Goal: Task Accomplishment & Management: Manage account settings

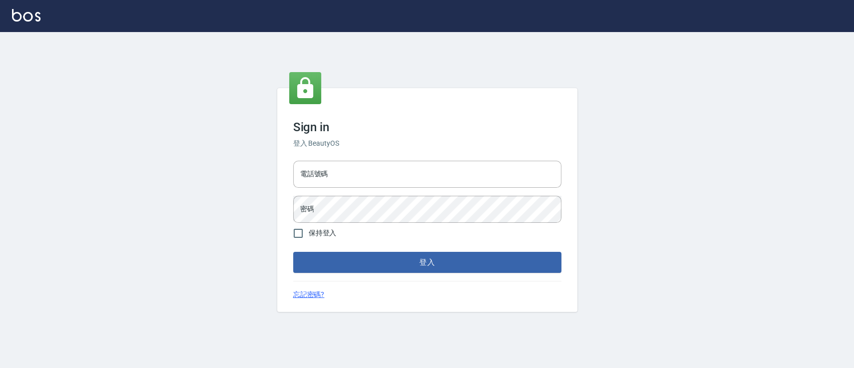
click at [427, 145] on h6 "登入 BeautyOS" at bounding box center [427, 143] width 268 height 11
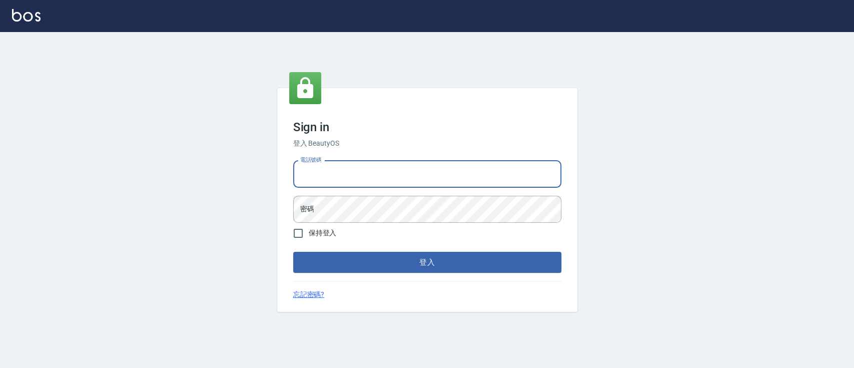
click at [396, 186] on input "電話號碼" at bounding box center [427, 174] width 268 height 27
type input "0936904311"
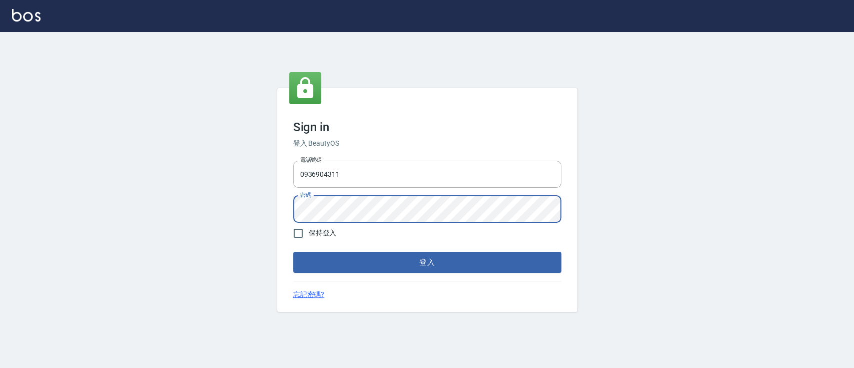
click at [293, 252] on button "登入" at bounding box center [427, 262] width 268 height 21
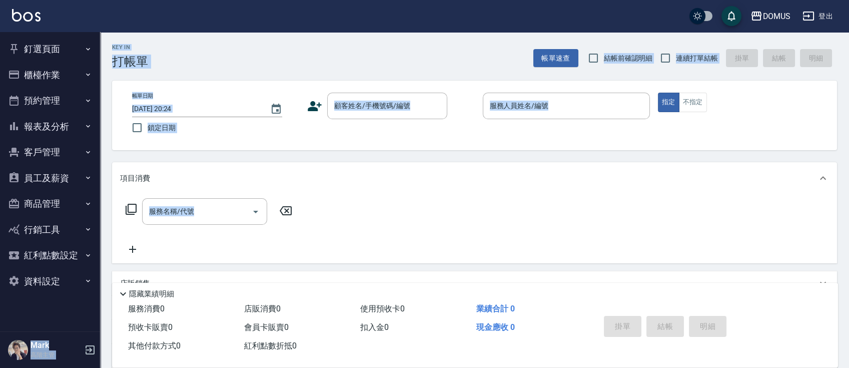
drag, startPoint x: 0, startPoint y: 297, endPoint x: 218, endPoint y: 396, distance: 239.0
click at [218, 367] on html "DOMUS 登出 釘選頁面 打帳單 店家日報表 互助日報表 費用分析表 設計師排行榜 設計師日報表 櫃檯作業 打帳單 帳單列表 掛單列表 座位開單 營業儀表板…" at bounding box center [424, 255] width 849 height 510
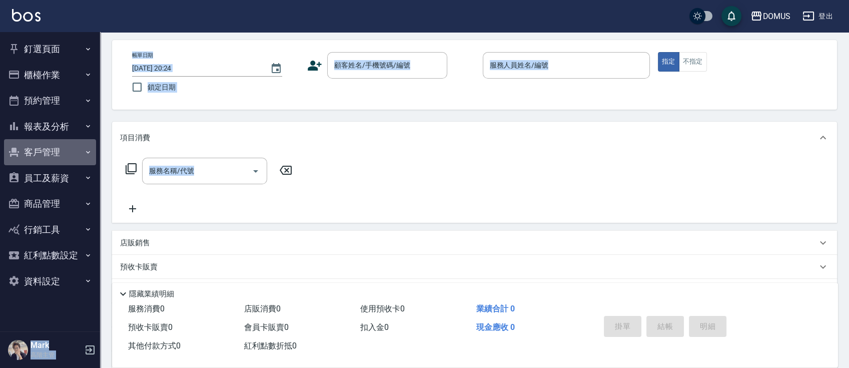
click at [646, 172] on div "服務名稱/代號 服務名稱/代號" at bounding box center [474, 188] width 725 height 69
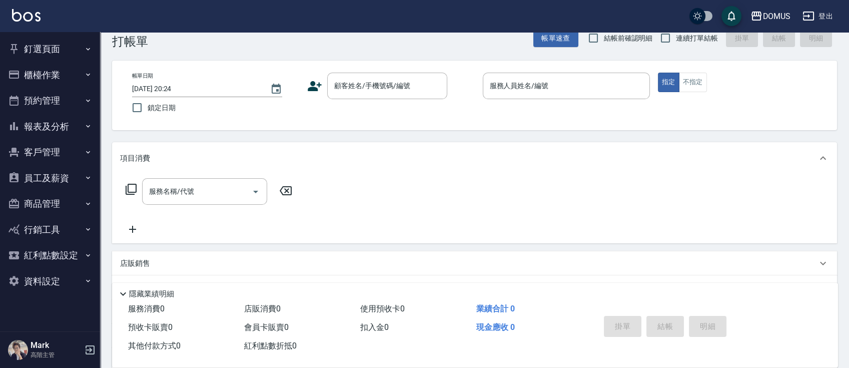
scroll to position [0, 0]
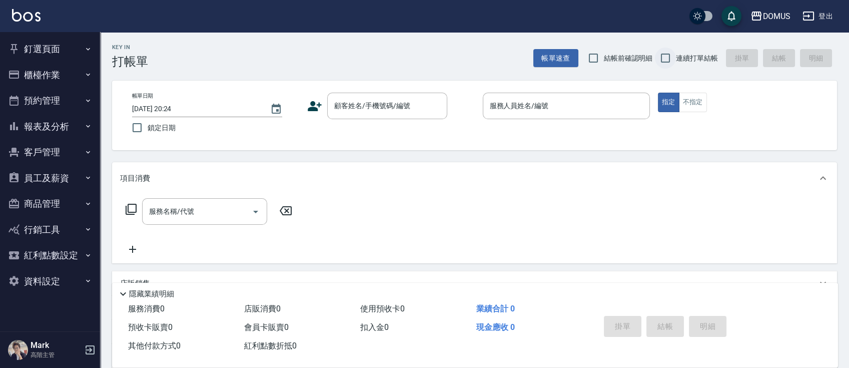
click at [669, 65] on input "連續打單結帳" at bounding box center [665, 58] width 21 height 21
checkbox input "true"
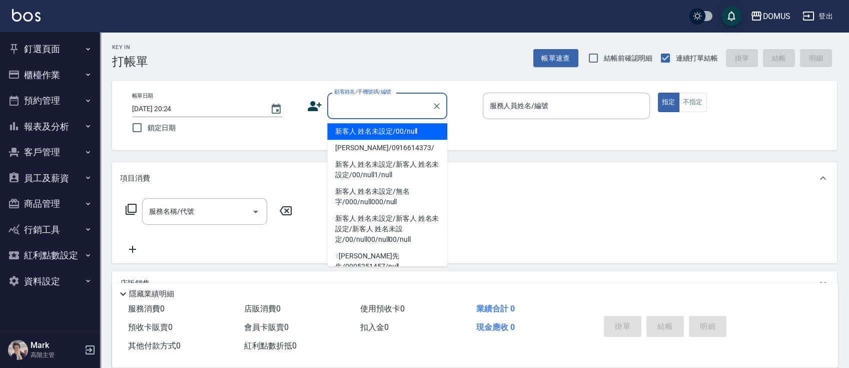
click at [365, 102] on input "顧客姓名/手機號碼/編號" at bounding box center [380, 106] width 96 height 18
type input "新客人 姓名未設定/00/null"
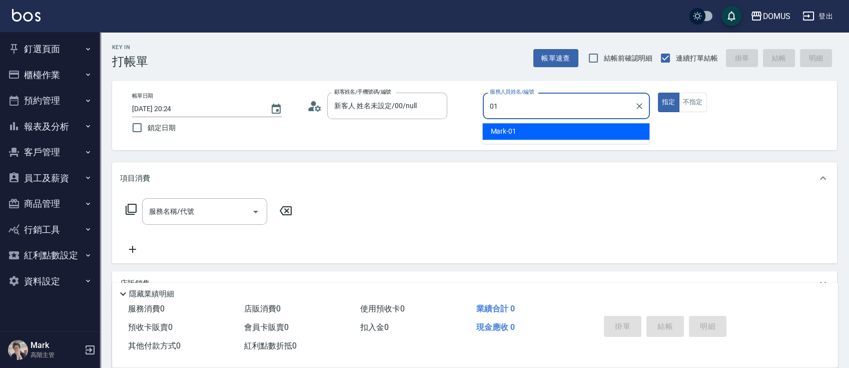
type input "Mark-01"
type button "true"
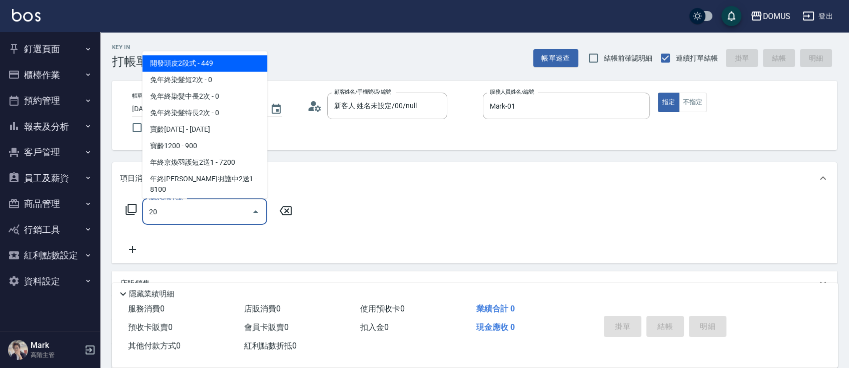
type input "206"
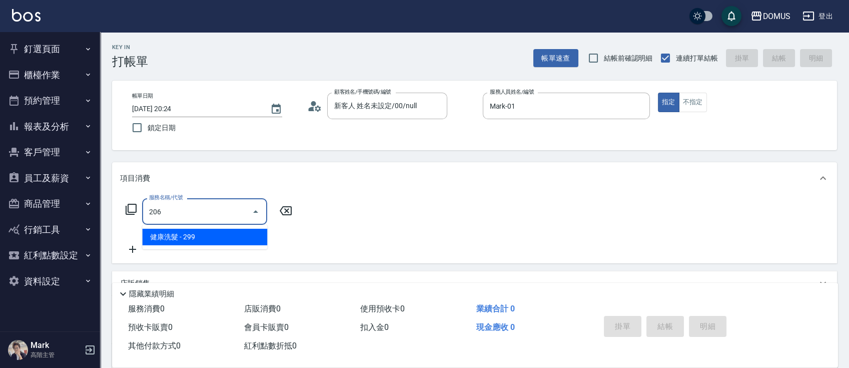
type input "20"
type input "健康洗髮(206)"
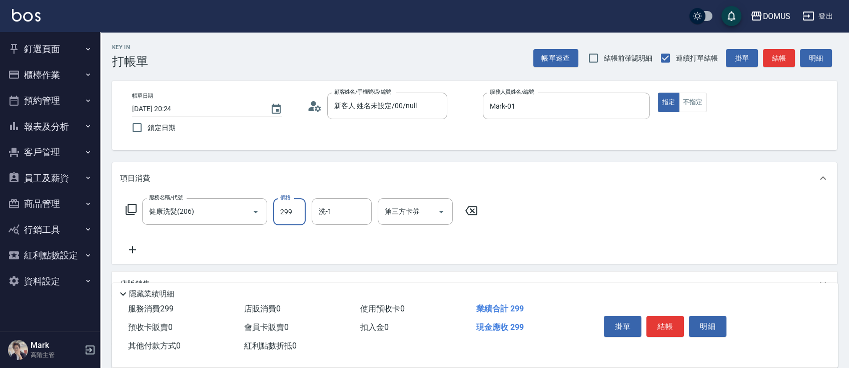
type input "3"
type input "0"
type input "30"
type input "300"
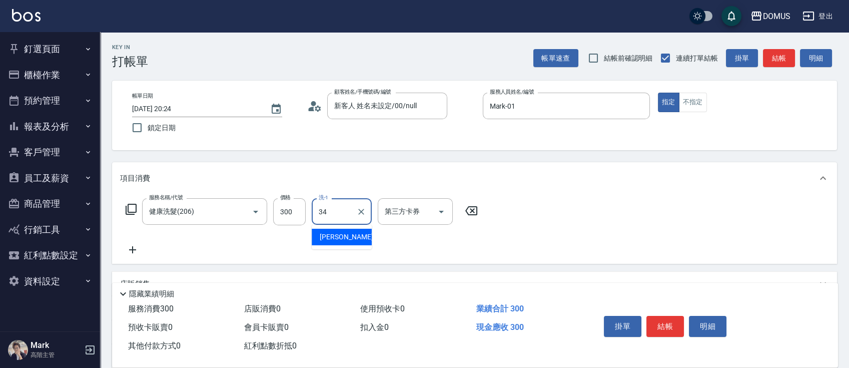
type input "Heidi-34"
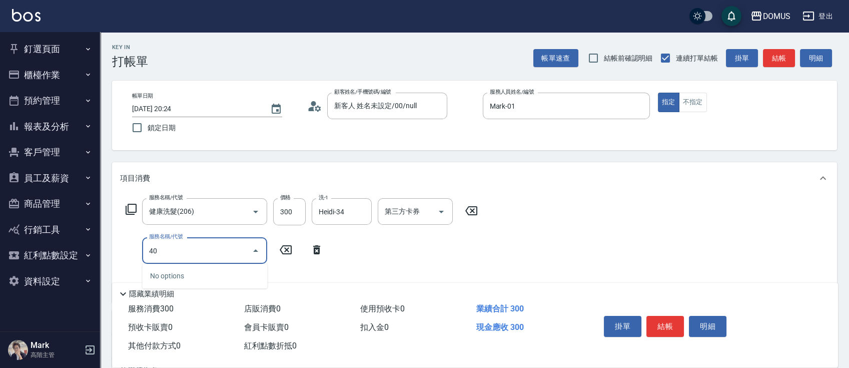
type input "401"
type input "50"
type input "剪髮(401)"
type input "5"
type input "30"
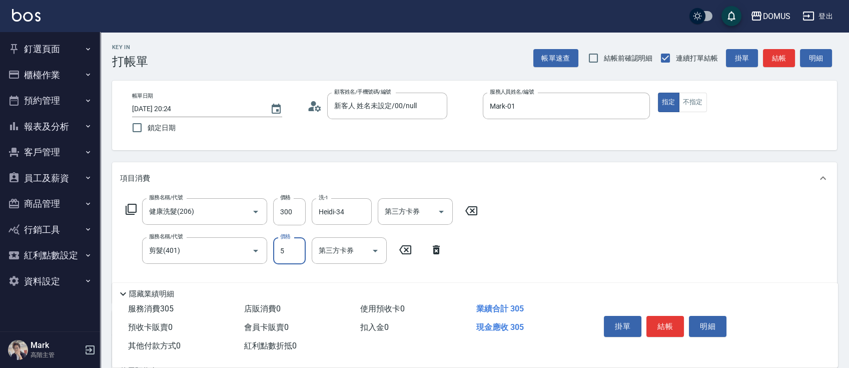
type input "50"
type input "80"
type input "500"
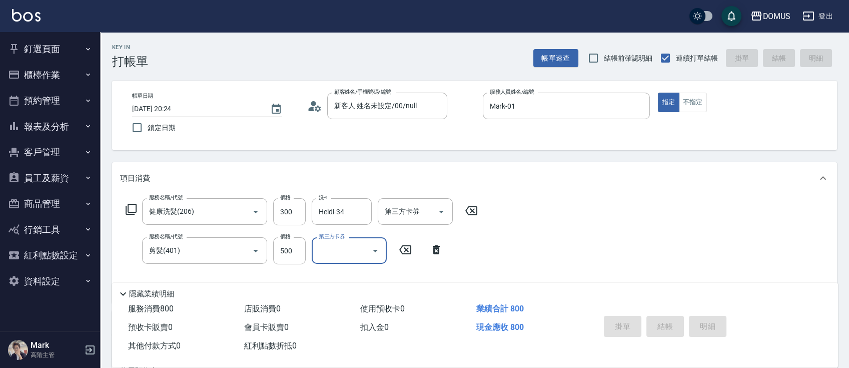
type input "[DATE] 20:25"
type input "0"
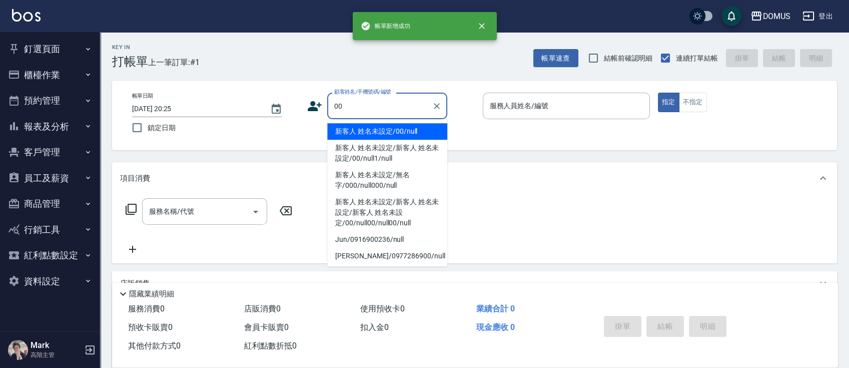
type input "00"
type input "0"
type input "新客人 姓名未設定/00/null"
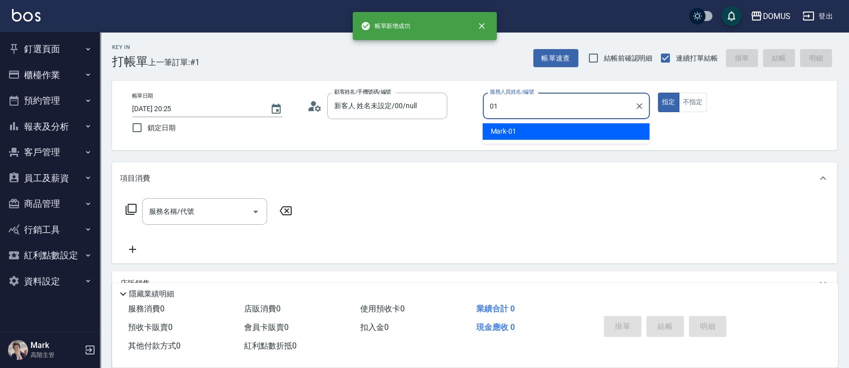
type input "Mark-01"
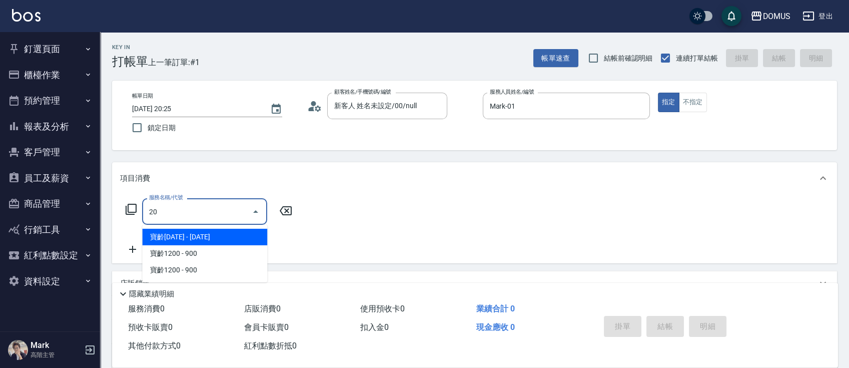
type input "201"
type input "20"
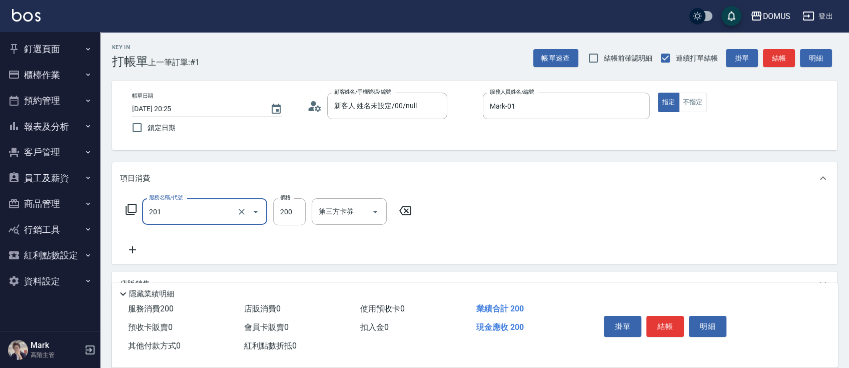
type input "洗髮(201)"
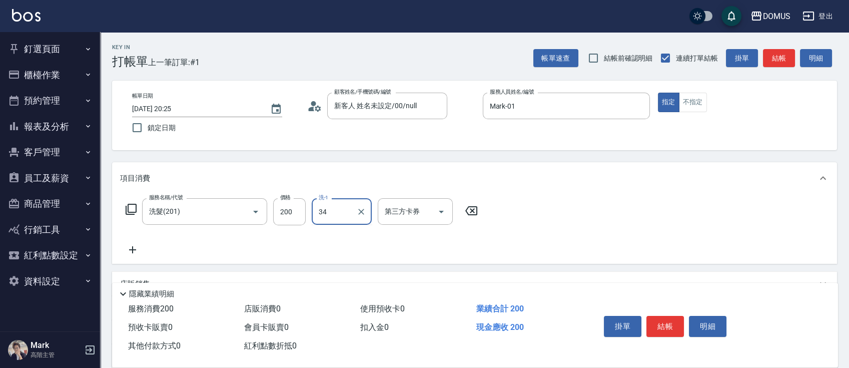
type input "Heidi-34"
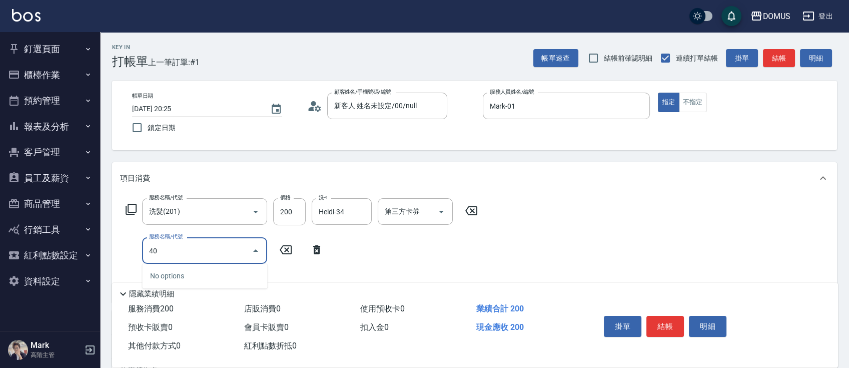
type input "401"
type input "40"
type input "剪髮(401)"
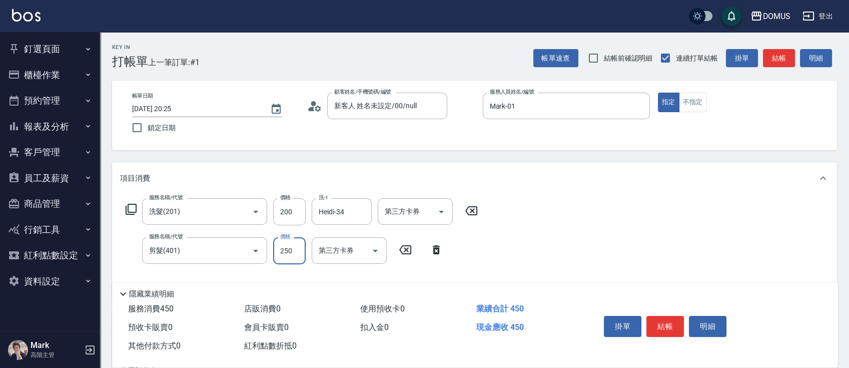
type input "3"
type input "20"
type input "30"
type input "50"
type input "300"
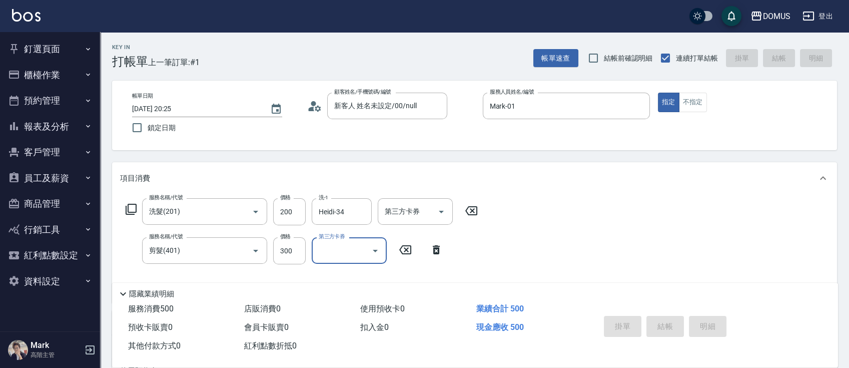
type input "0"
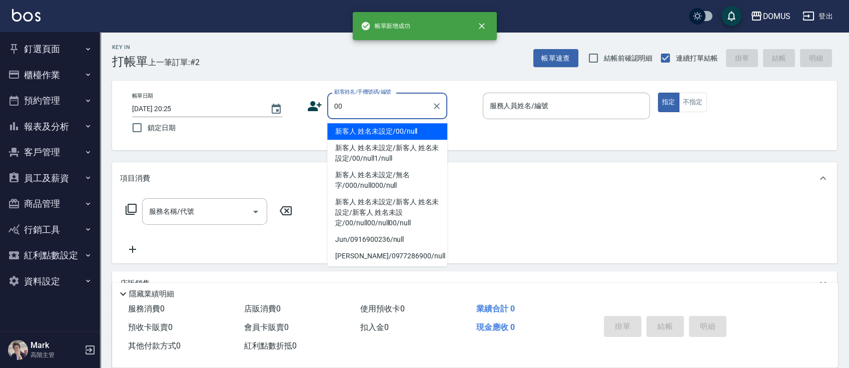
type input "新客人 姓名未設定/00/null"
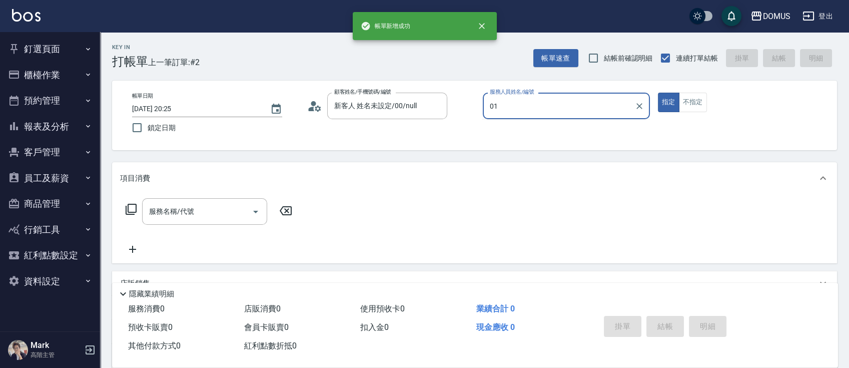
type input "Mark-01"
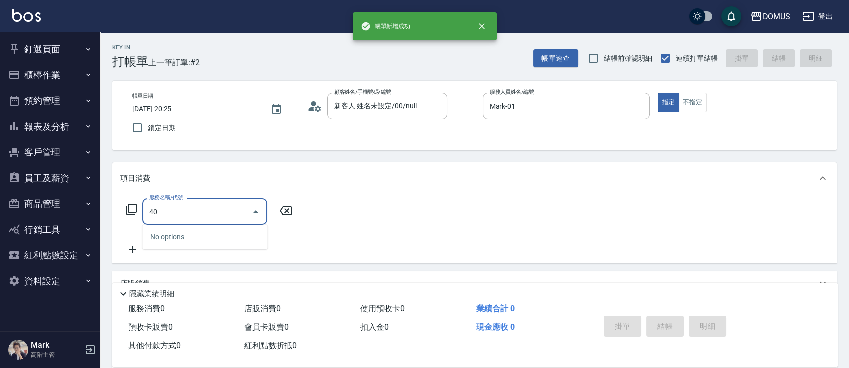
type input "401"
type input "20"
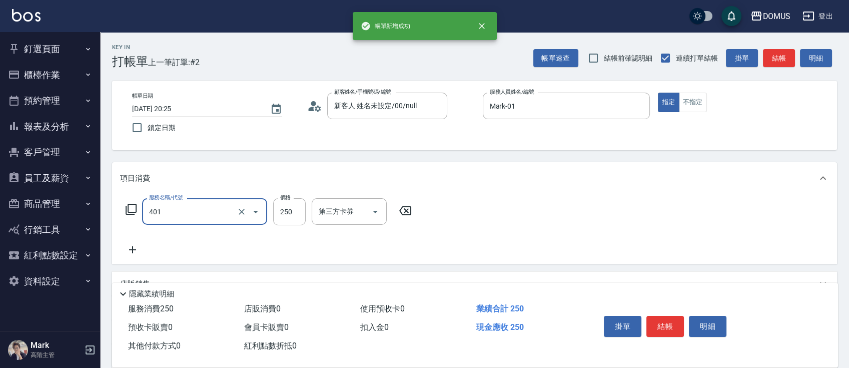
type input "剪髮(401)"
type input "0"
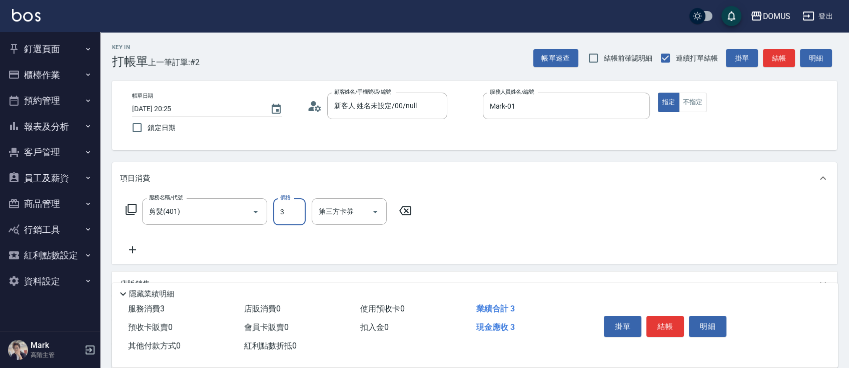
type input "30"
type input "300"
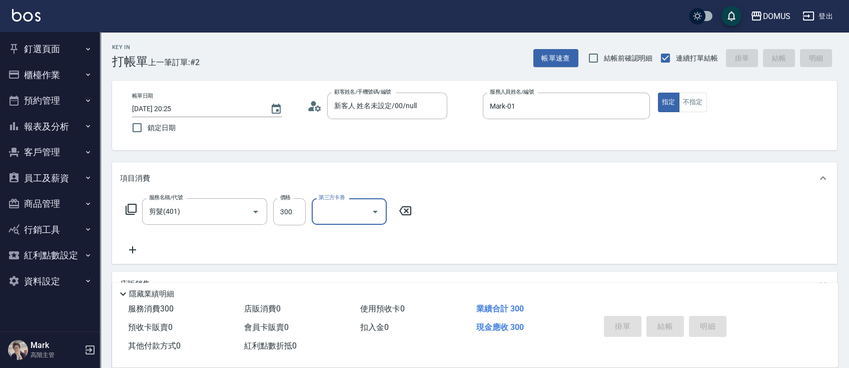
type input "0"
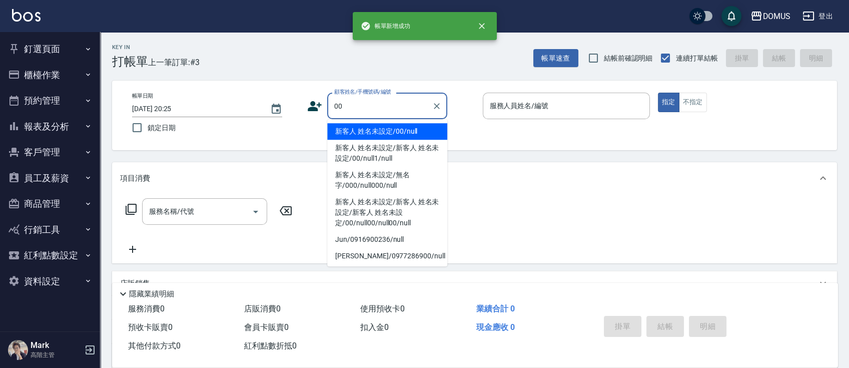
type input "00"
type input "0"
type input "新客人 姓名未設定/00/null"
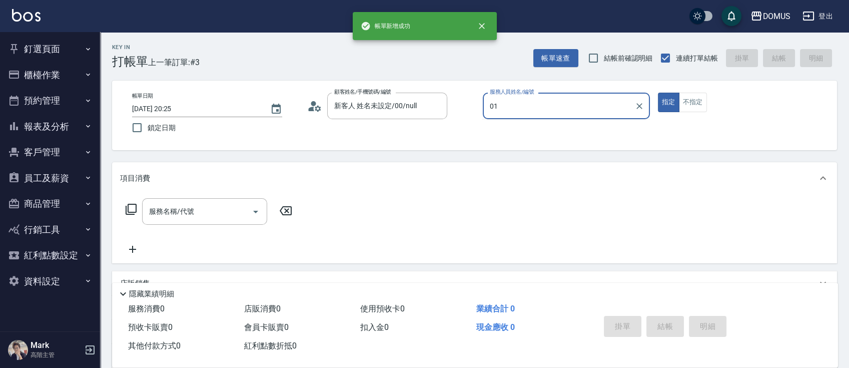
type input "Mark-01"
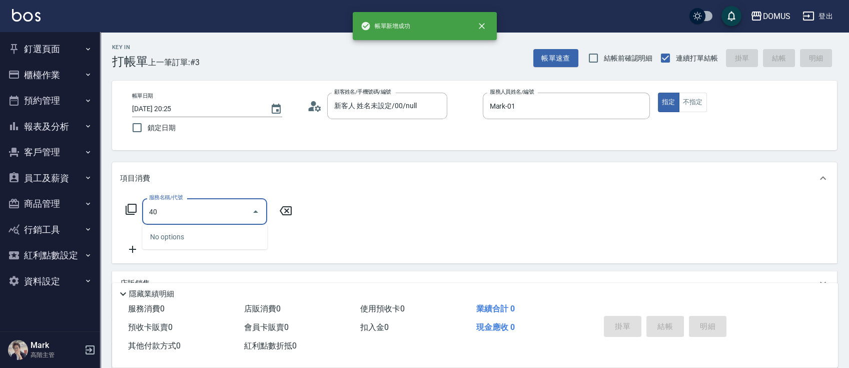
type input "401"
type input "20"
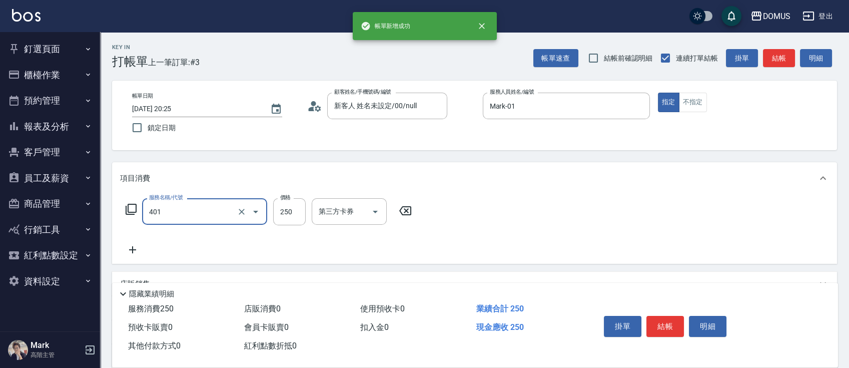
type input "剪髮(401)"
type input "0"
type input "60"
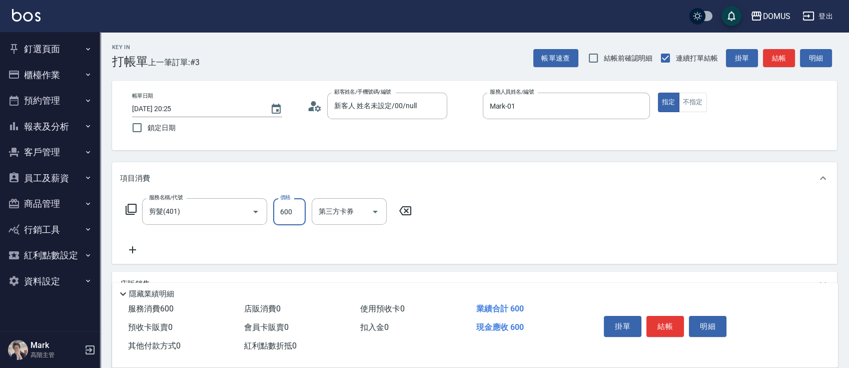
type input "600"
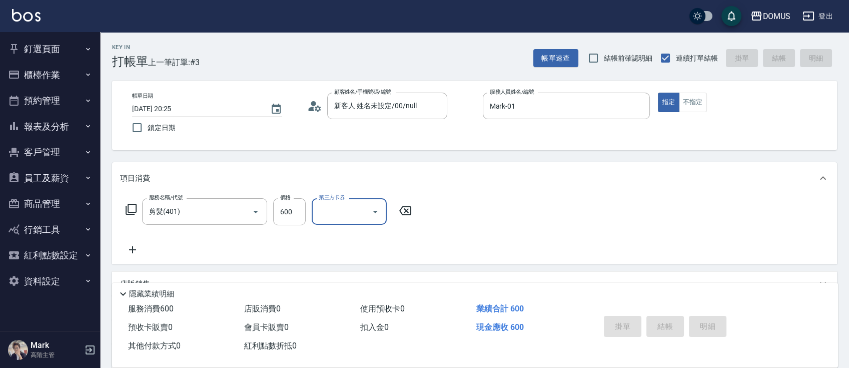
type input "0"
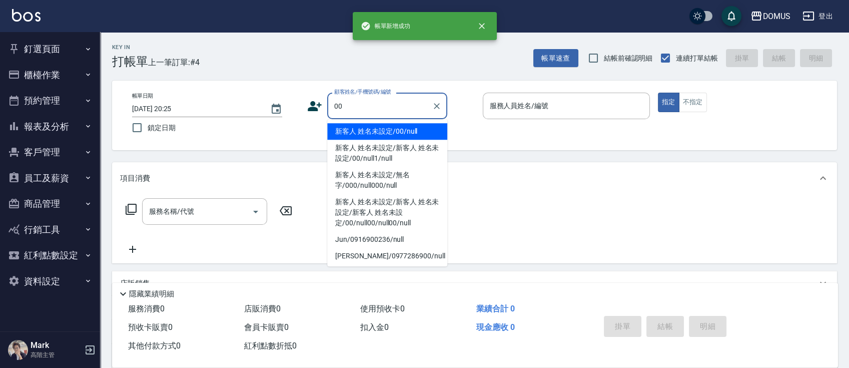
type input "新客人 姓名未設定/00/null"
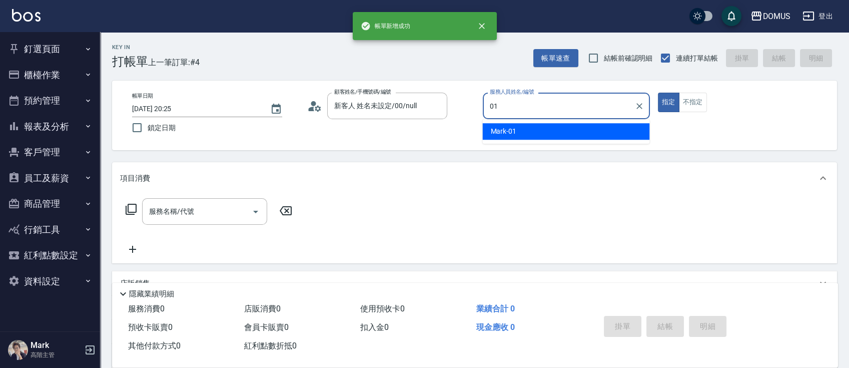
type input "Mark-01"
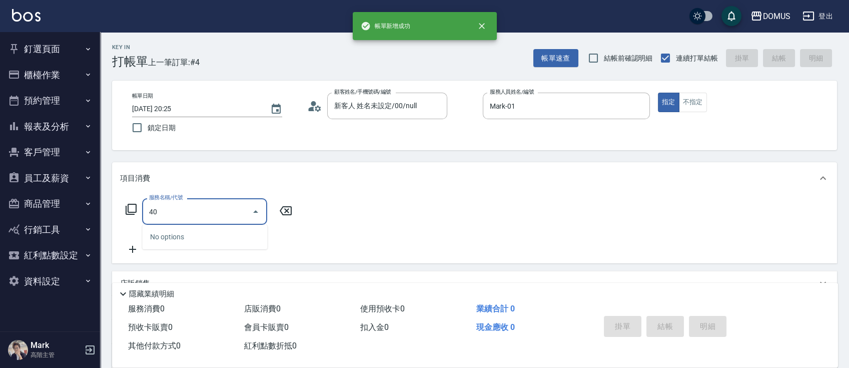
type input "401"
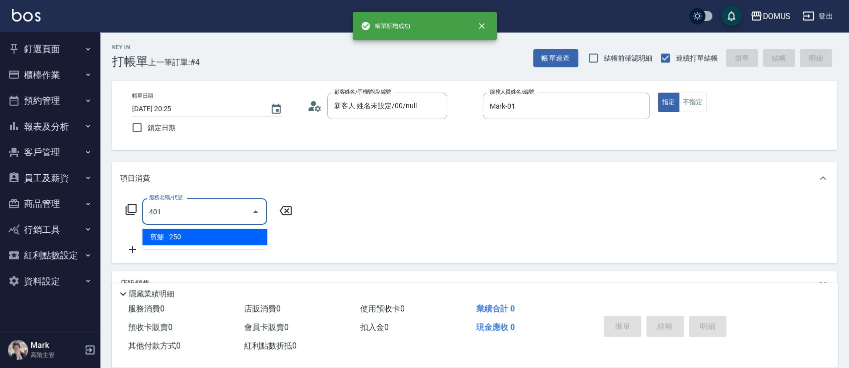
type input "20"
type input "剪髮(401)"
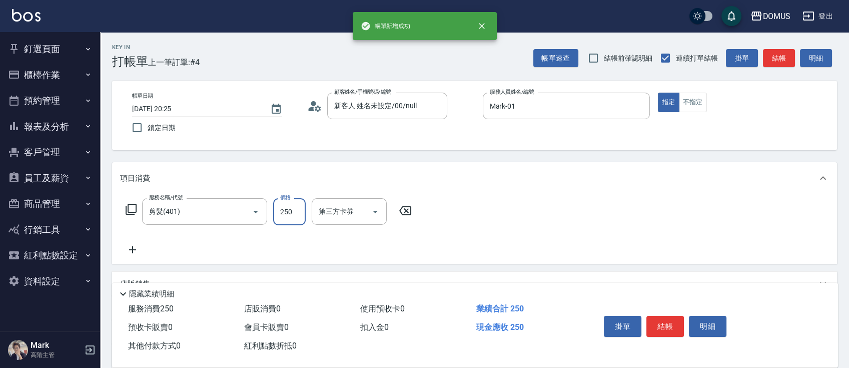
type input "4"
type input "0"
type input "40"
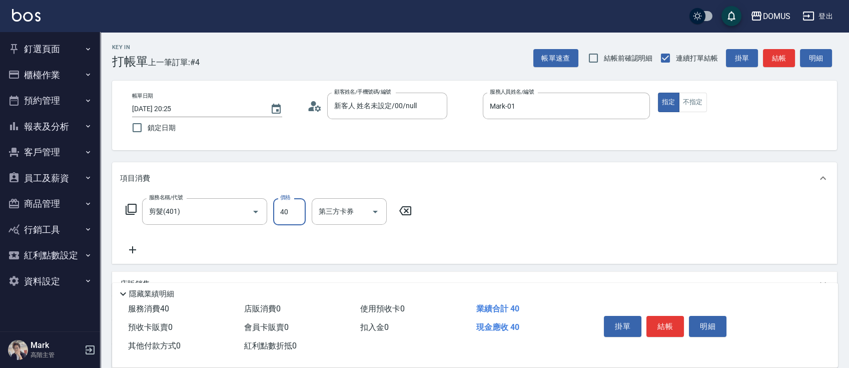
type input "40"
type input "400"
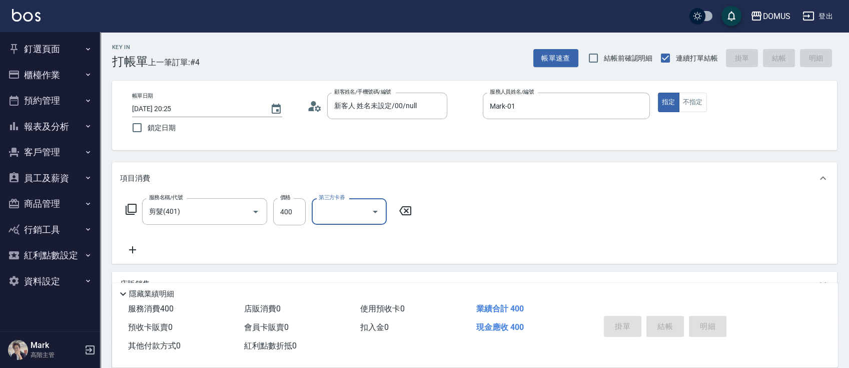
type input "0"
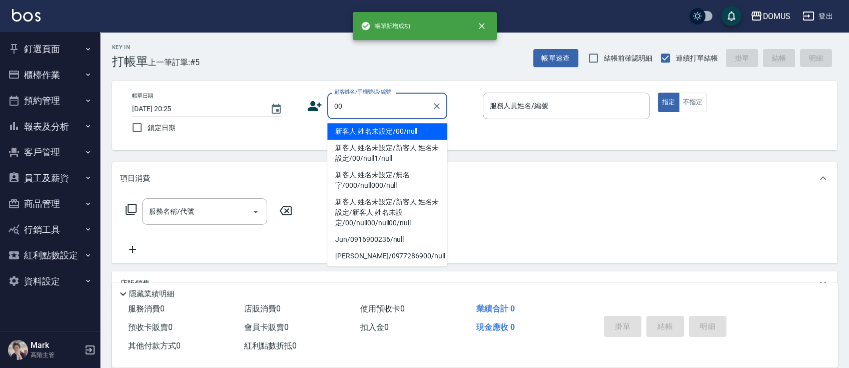
type input "00"
type input "0"
type input "新客人 姓名未設定/00/null"
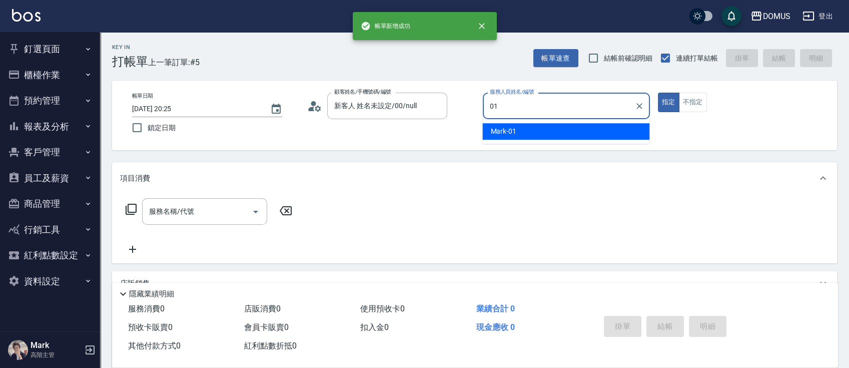
type input "Mark-01"
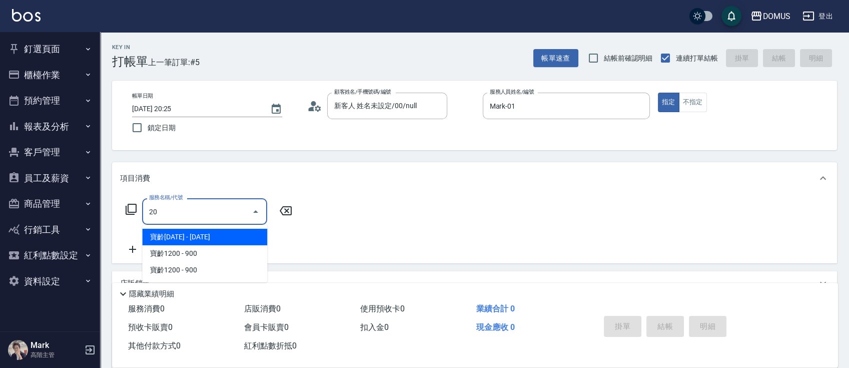
type input "206"
type input "20"
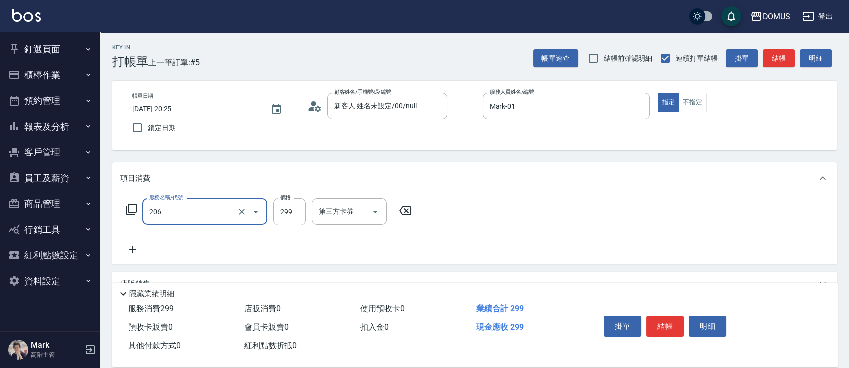
type input "健康洗髮(206)"
type input "3"
type input "0"
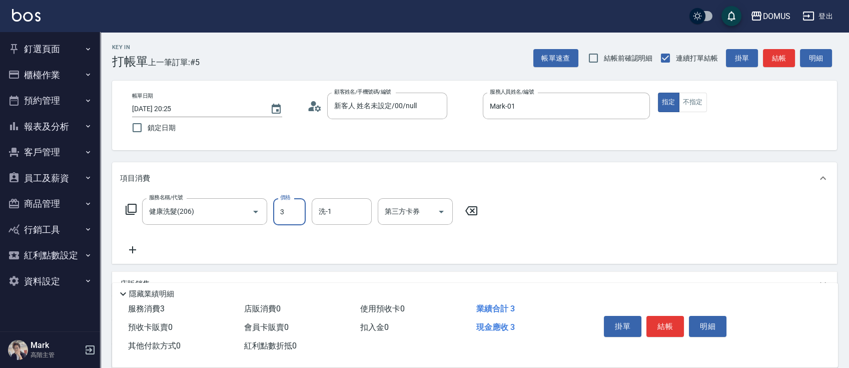
type input "30"
type input "300"
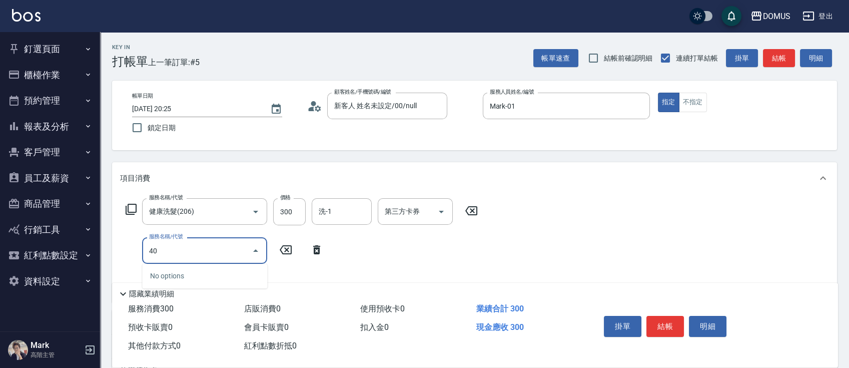
type input "401"
type input "50"
type input "剪髮(401)"
type input "4"
type input "30"
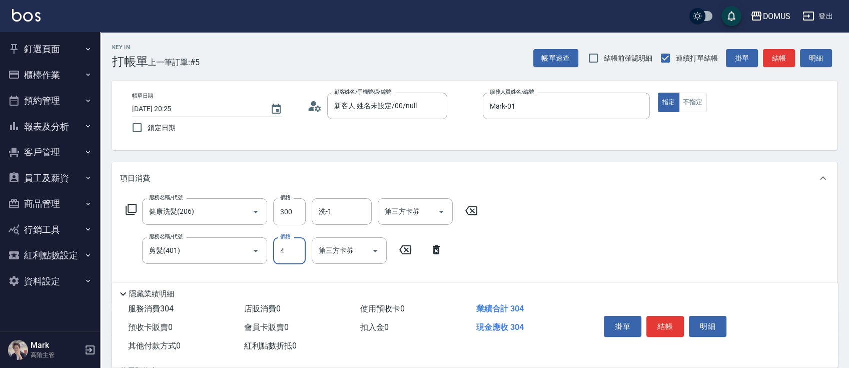
type input "40"
type input "70"
type input "400"
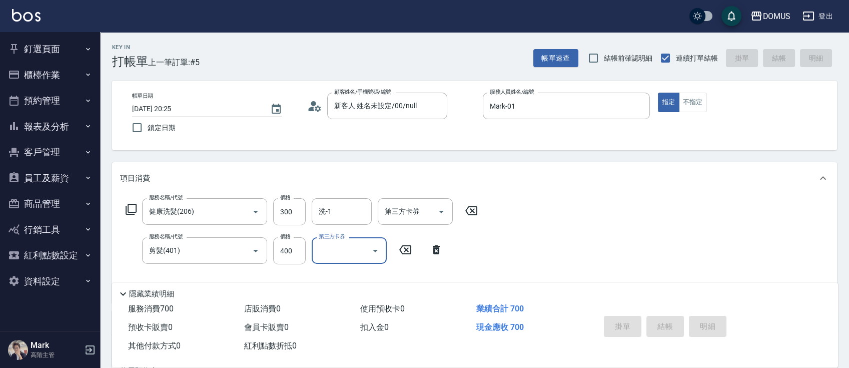
type input "0"
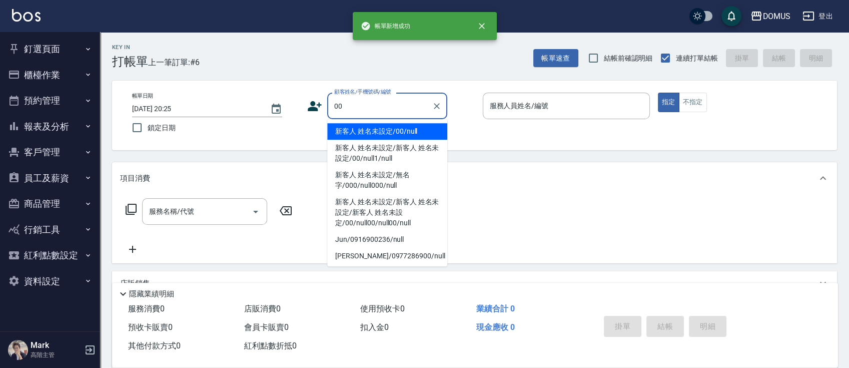
type input "新客人 姓名未設定/00/null"
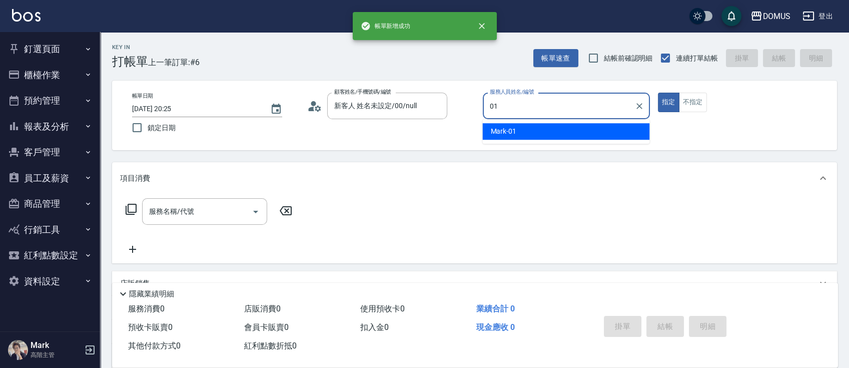
type input "Mark-01"
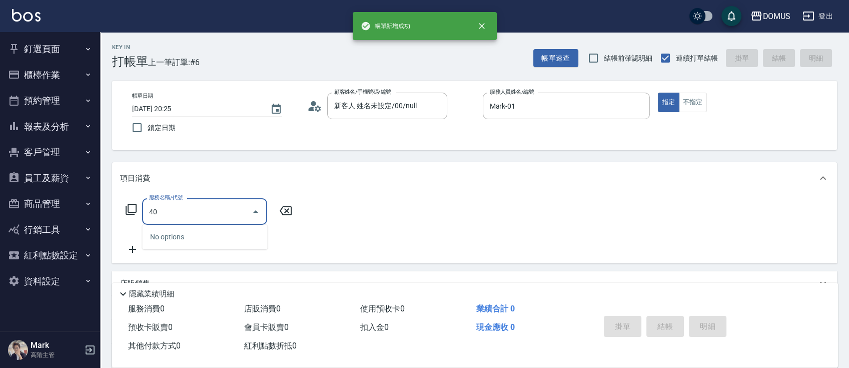
type input "401"
type input "20"
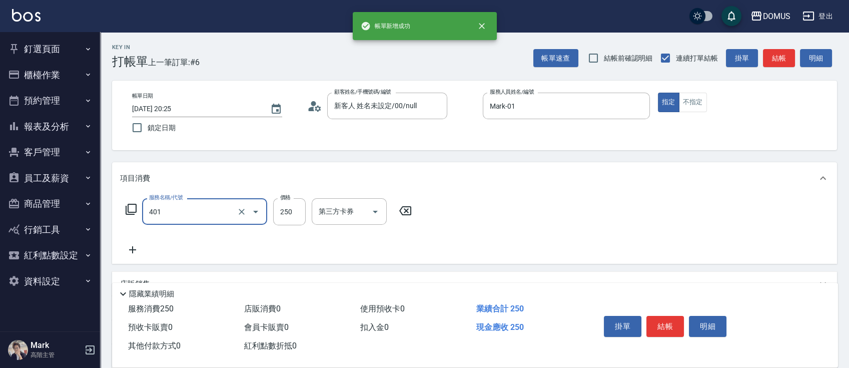
type input "剪髮(401)"
type input "0"
type input "60"
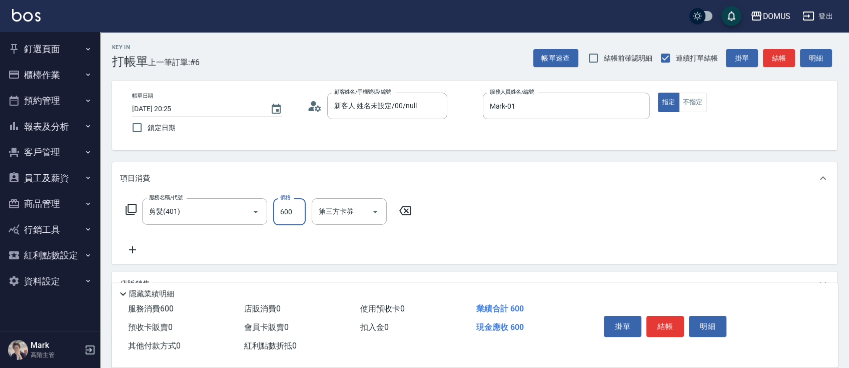
type input "600"
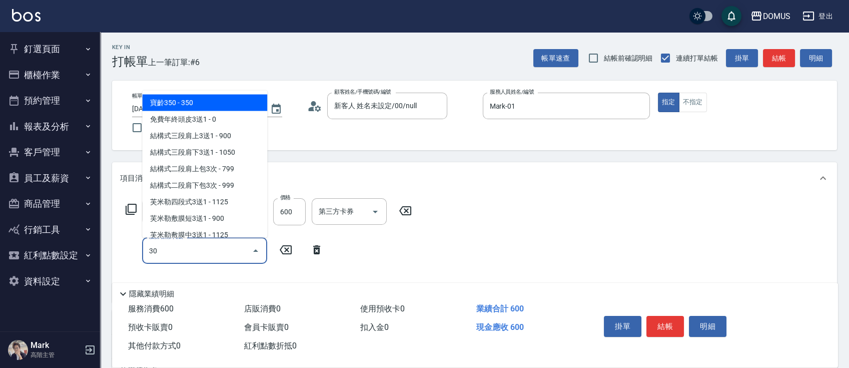
type input "301"
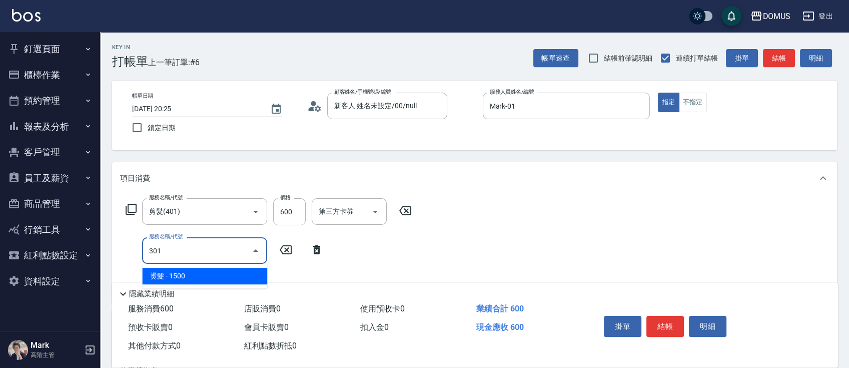
type input "210"
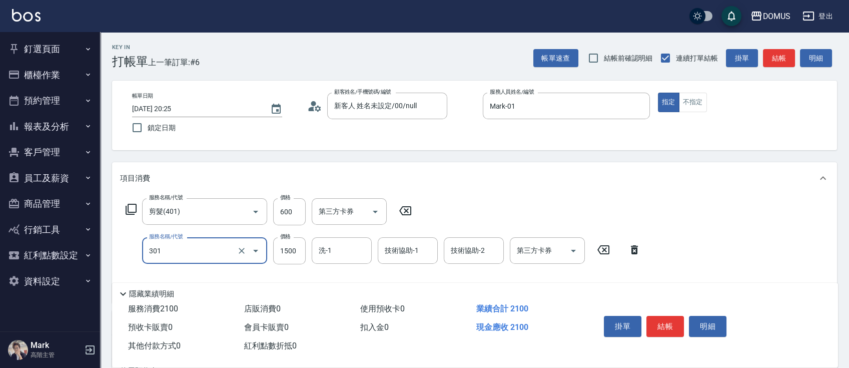
type input "燙髮(301)"
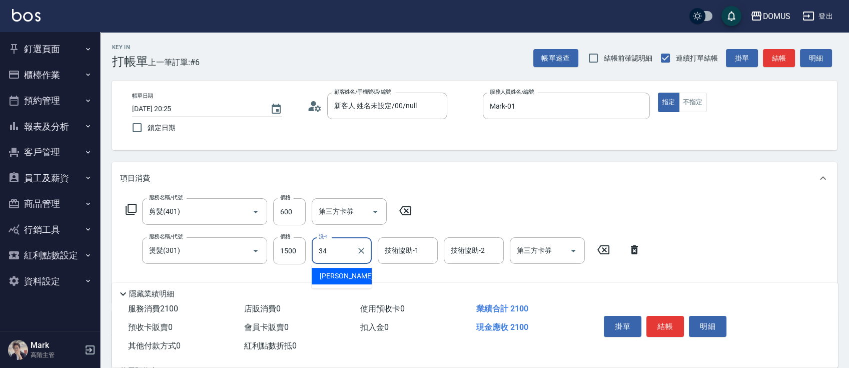
type input "Heidi-34"
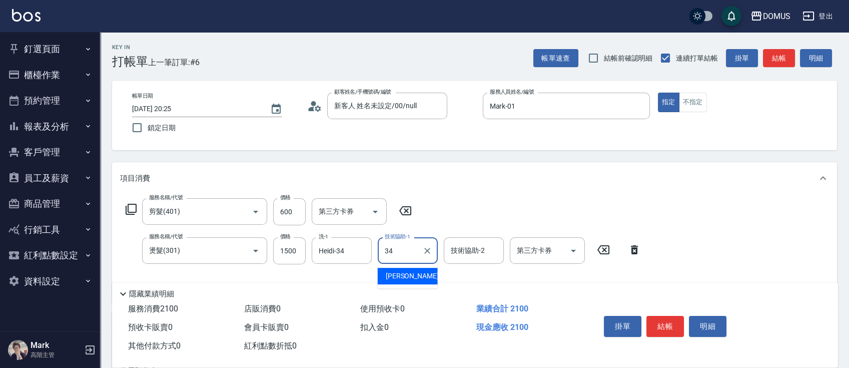
type input "Heidi-34"
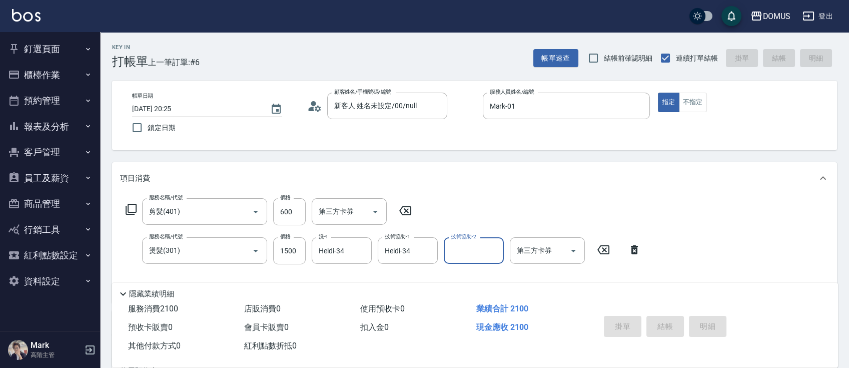
type input "0"
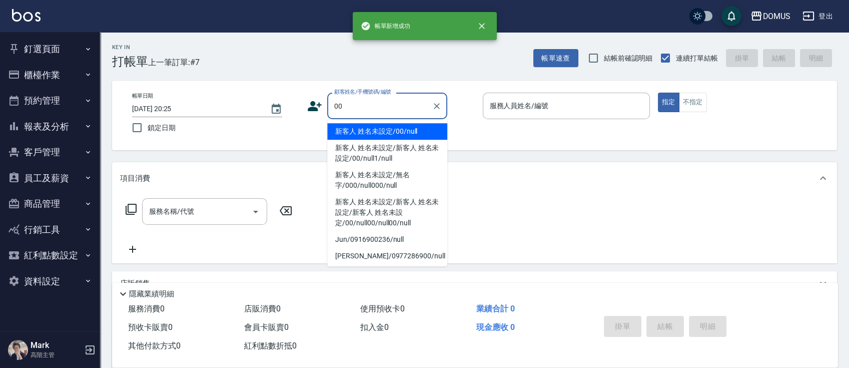
type input "新客人 姓名未設定/00/null"
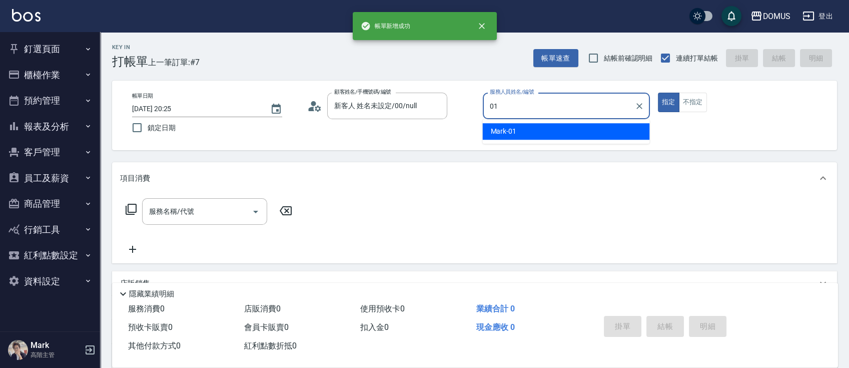
type input "Mark-01"
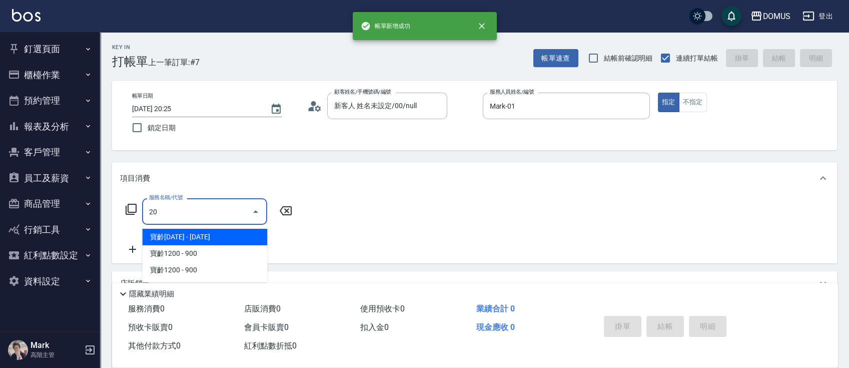
type input "206"
type input "20"
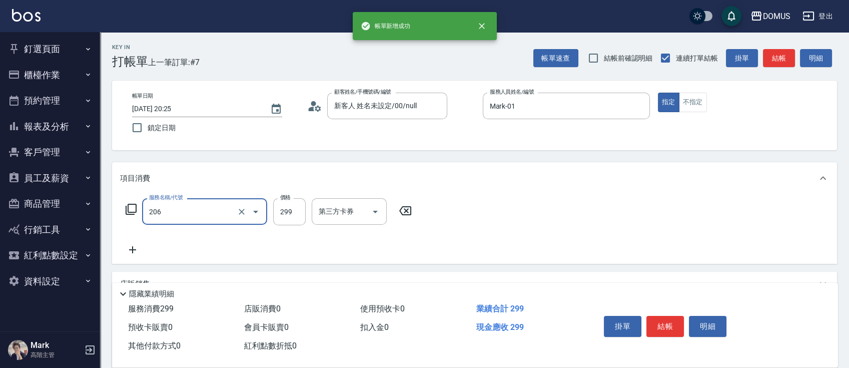
type input "健康洗髮(206)"
type input "3"
type input "0"
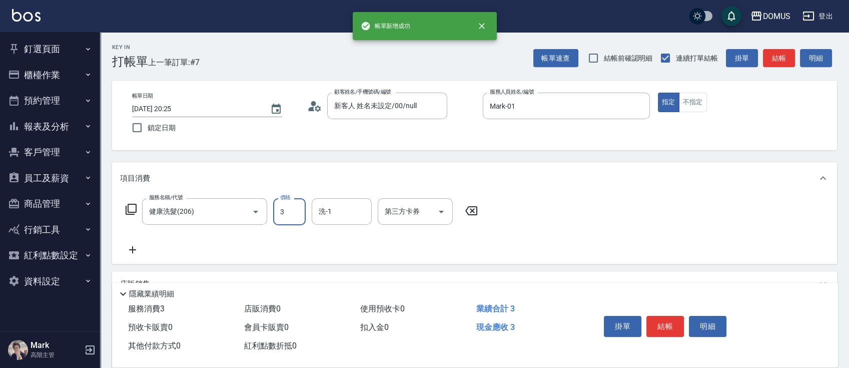
type input "30"
type input "300"
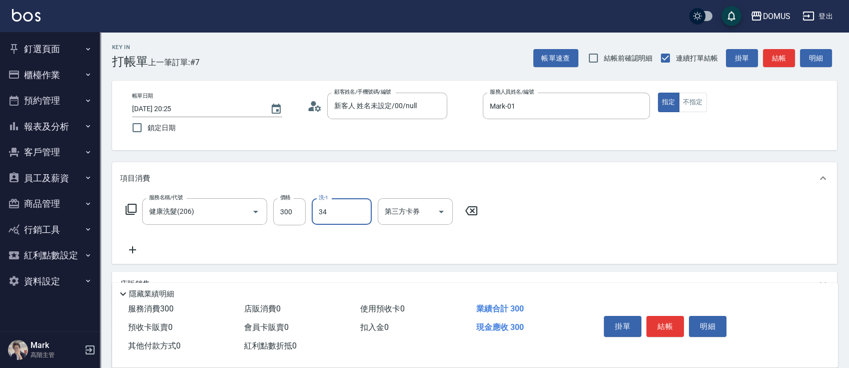
type input "Heidi-34"
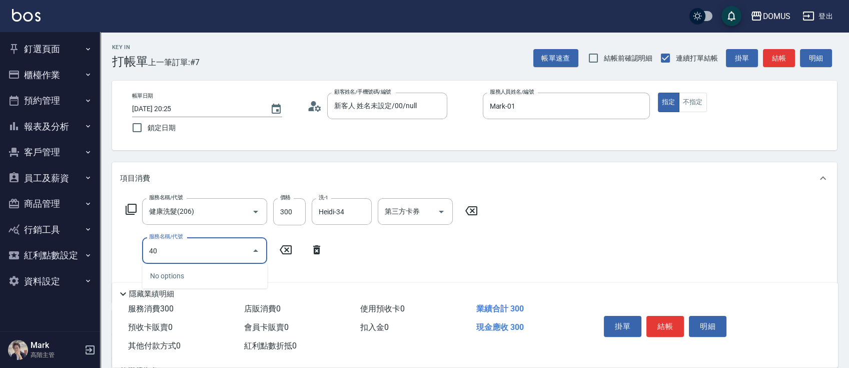
type input "401"
type input "50"
type input "剪髮(401)"
type input "5"
type input "30"
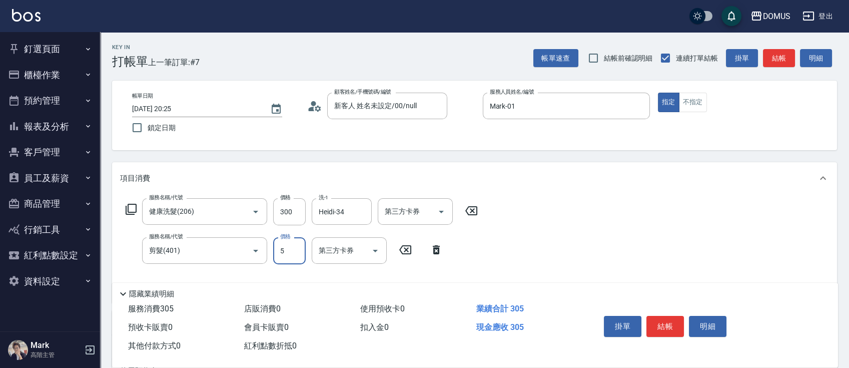
type input "50"
type input "80"
type input "500"
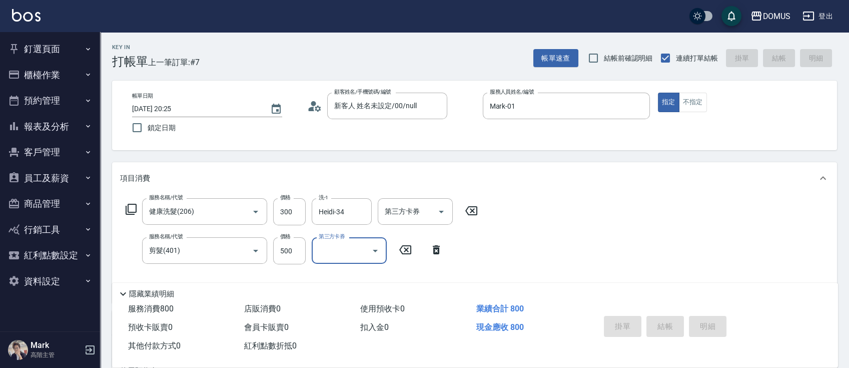
type input "0"
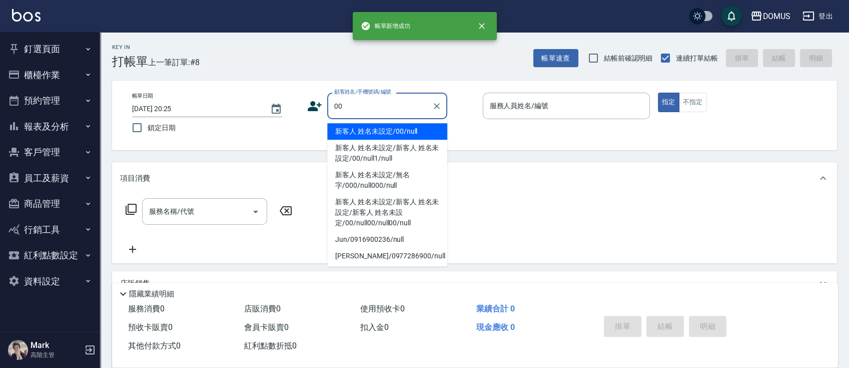
type input "新客人 姓名未設定/00/null"
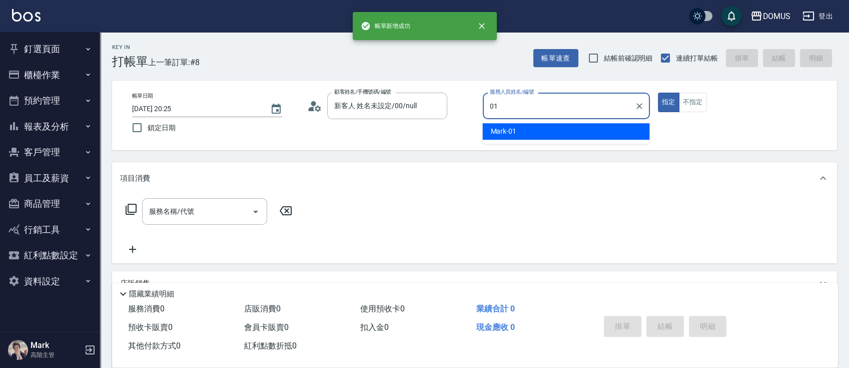
type input "Mark-01"
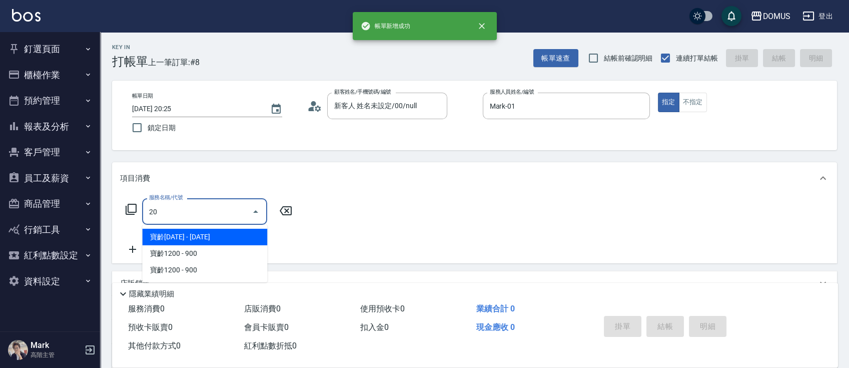
type input "206"
type input "20"
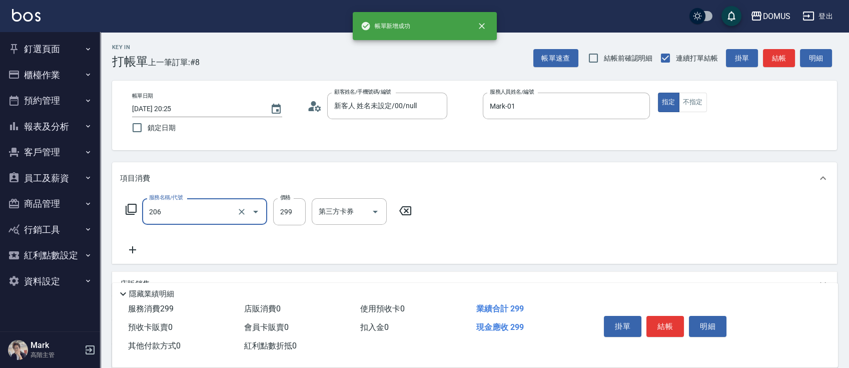
type input "健康洗髮(206)"
type input "3"
type input "0"
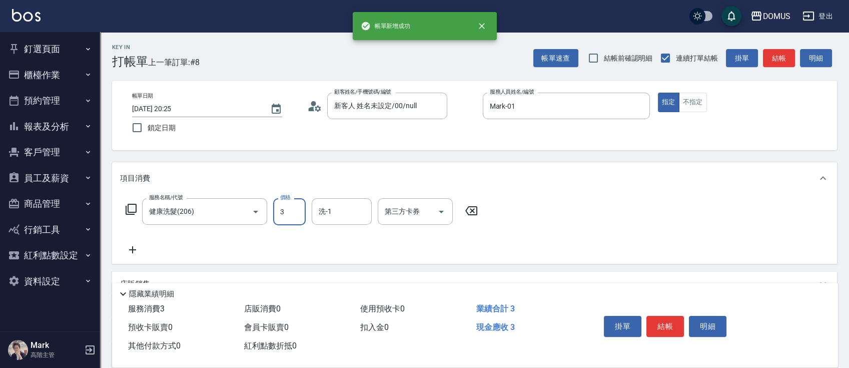
type input "30"
type input "300"
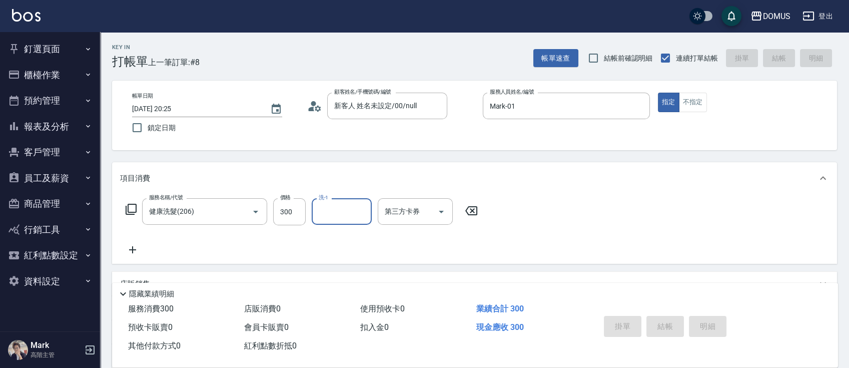
type input "0"
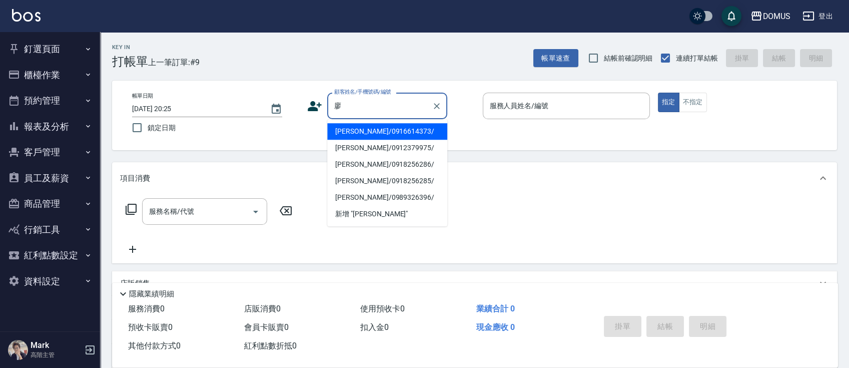
type input "[PERSON_NAME]/0916614373/"
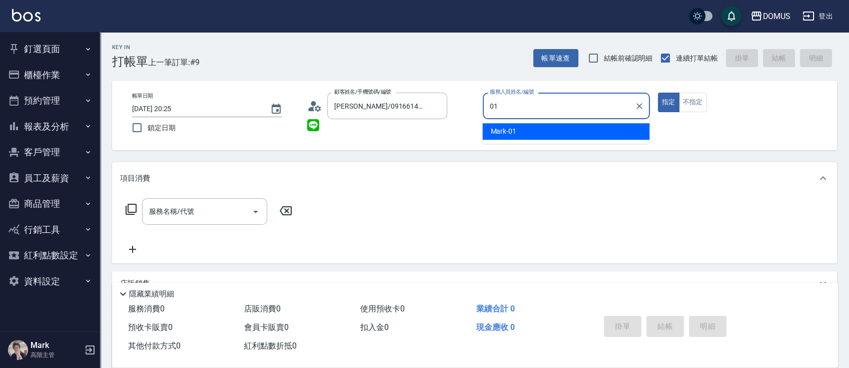
type input "Mark-01"
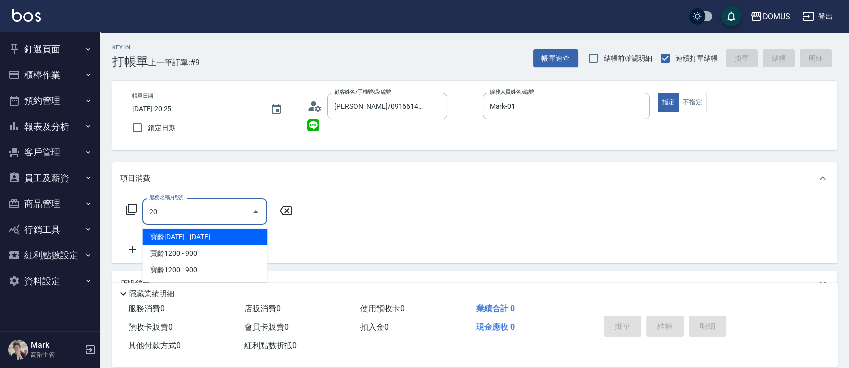
type input "206"
type input "20"
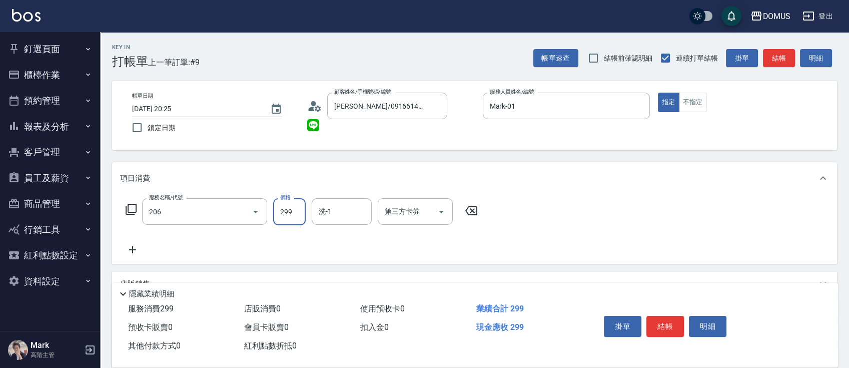
type input "健康洗髮(206)"
type input "0"
type input "30"
type input "300"
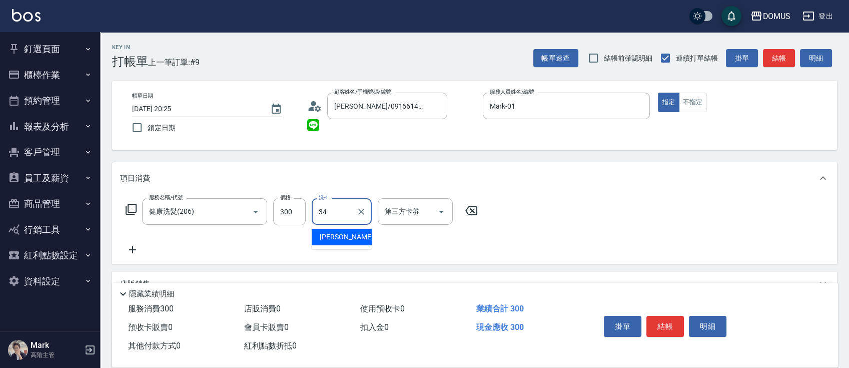
type input "Heidi-34"
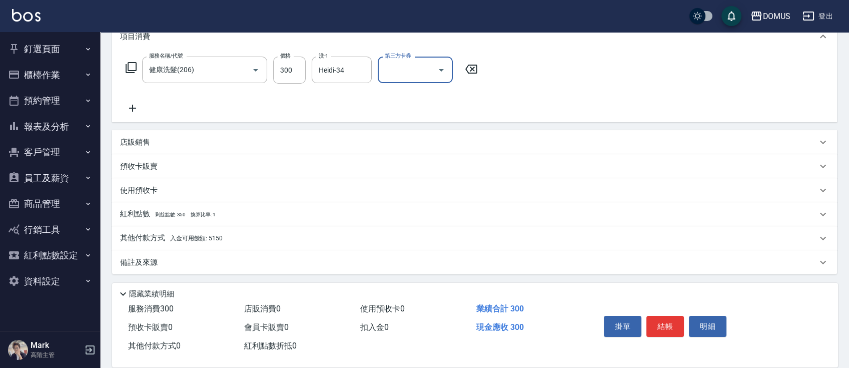
scroll to position [143, 0]
click at [268, 232] on div "其他付款方式 入金可用餘額: 5150" at bounding box center [468, 237] width 697 height 11
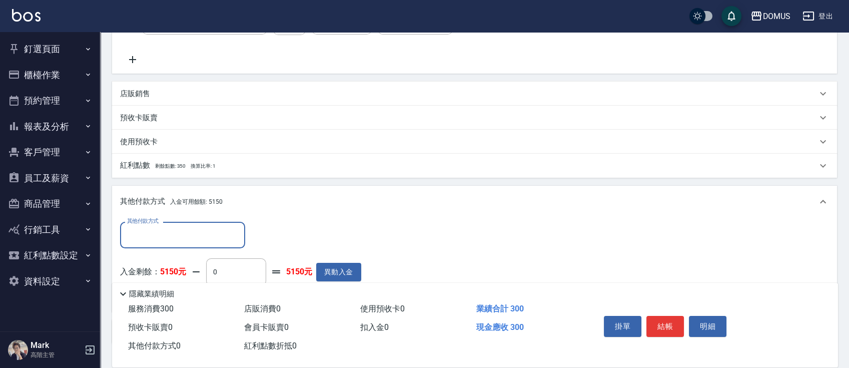
scroll to position [209, 0]
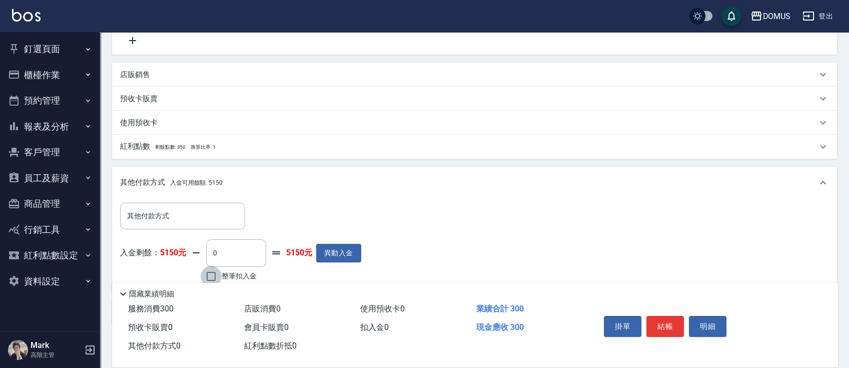
click at [218, 275] on input "整筆扣入金" at bounding box center [211, 276] width 21 height 21
checkbox input "true"
type input "0"
type input "300"
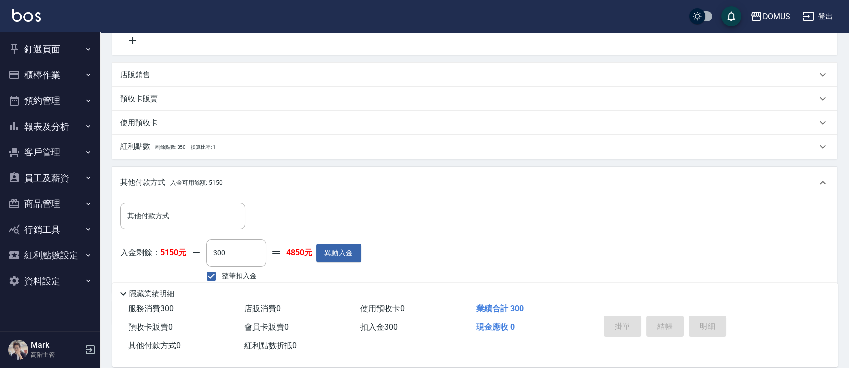
type input "[DATE] 20:26"
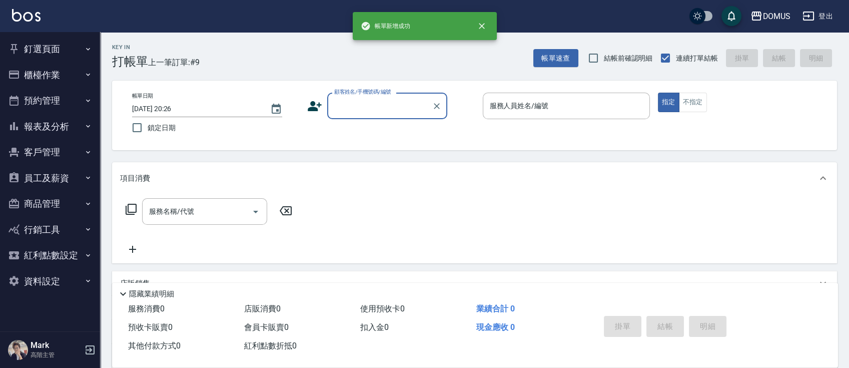
scroll to position [0, 0]
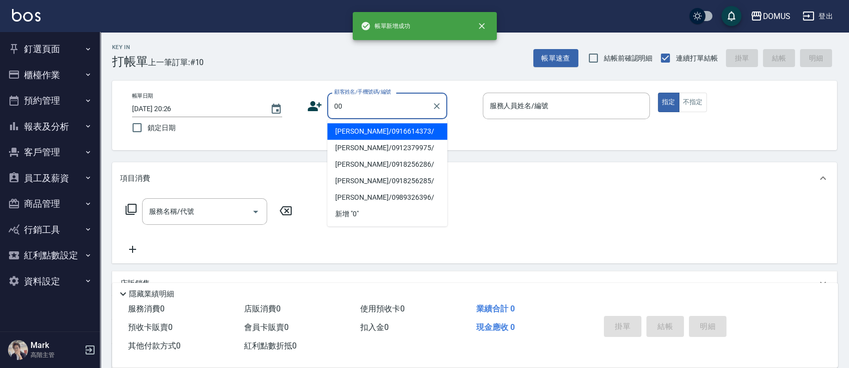
type input "00"
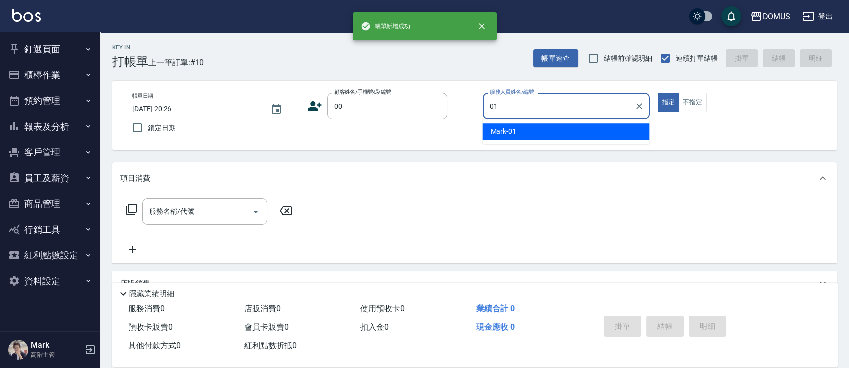
type input "Mark-01"
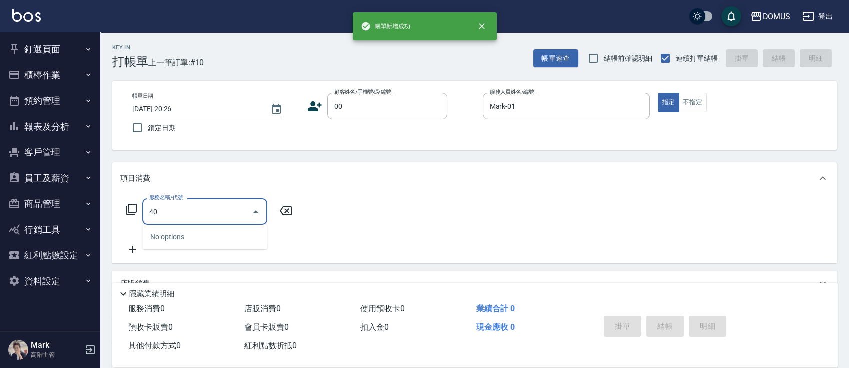
type input "401"
type input "新客人 姓名未設定/00/null"
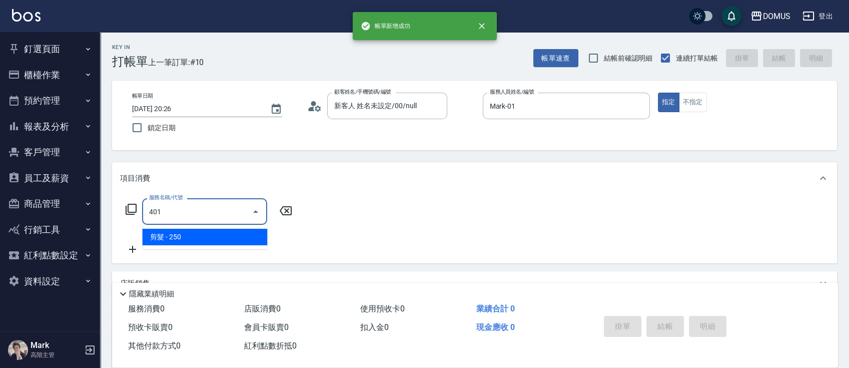
type input "20"
type input "剪髮(401)"
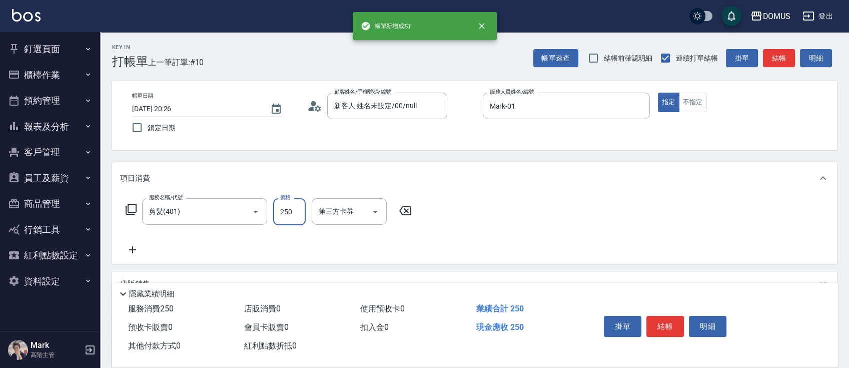
type input "6"
type input "0"
type input "60"
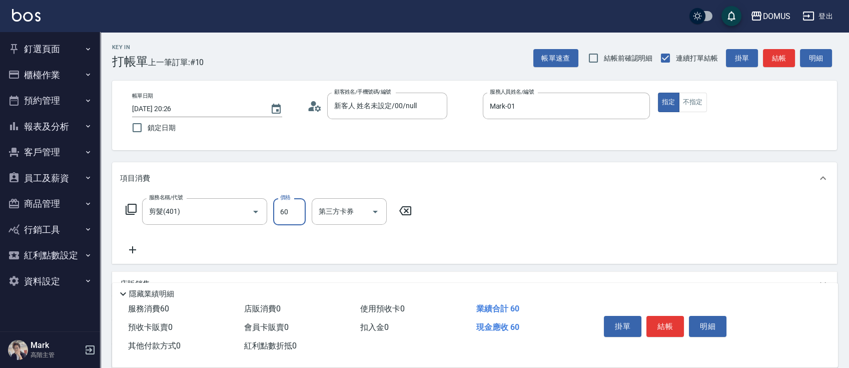
type input "60"
type input "600"
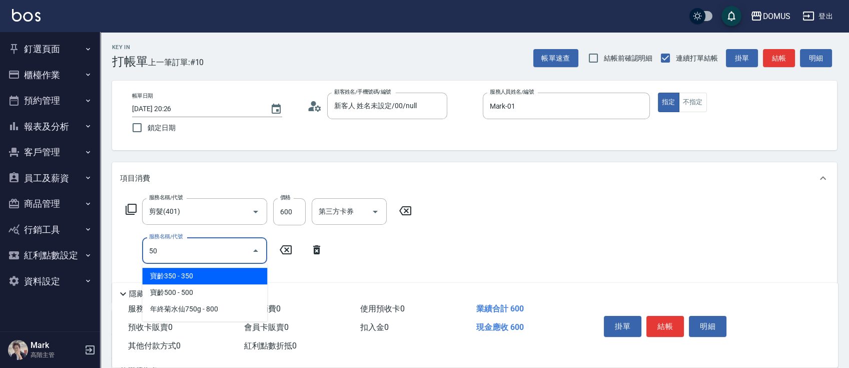
type input "502"
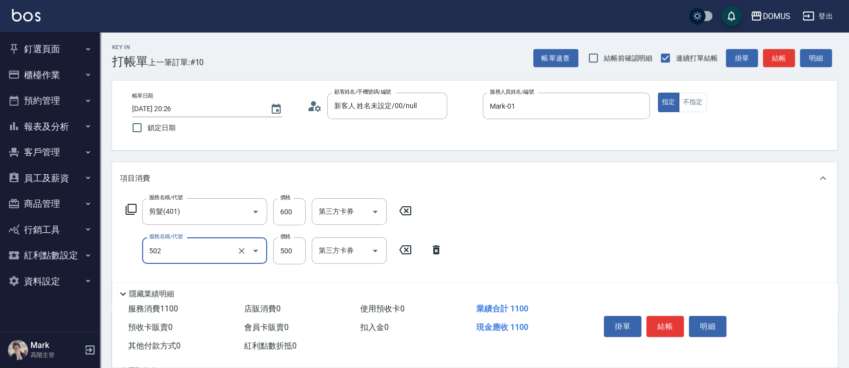
type input "110"
type input "漂髮(502)"
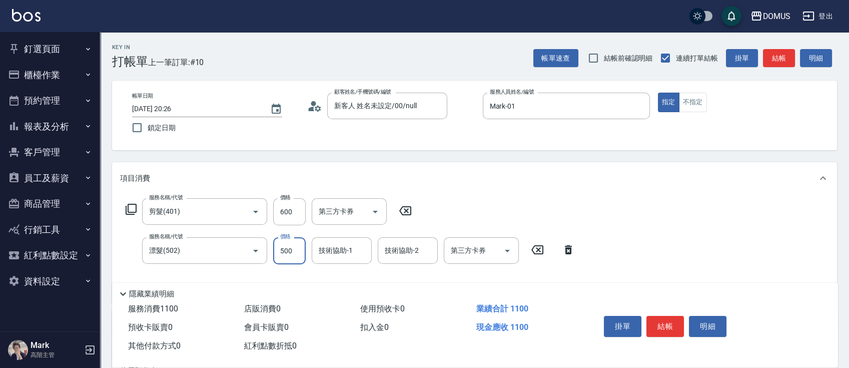
type input "60"
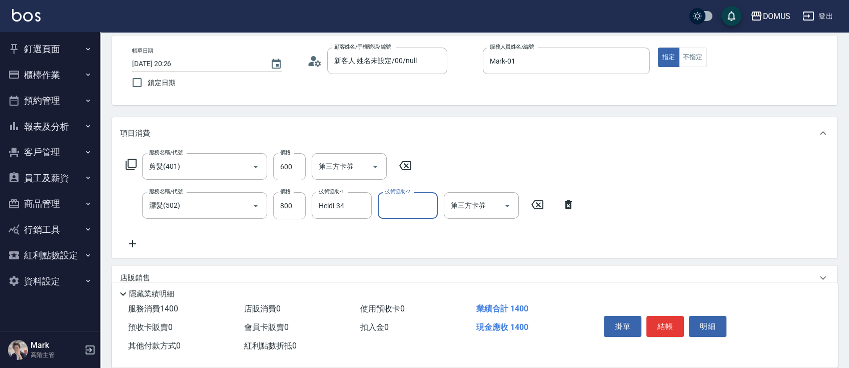
scroll to position [67, 0]
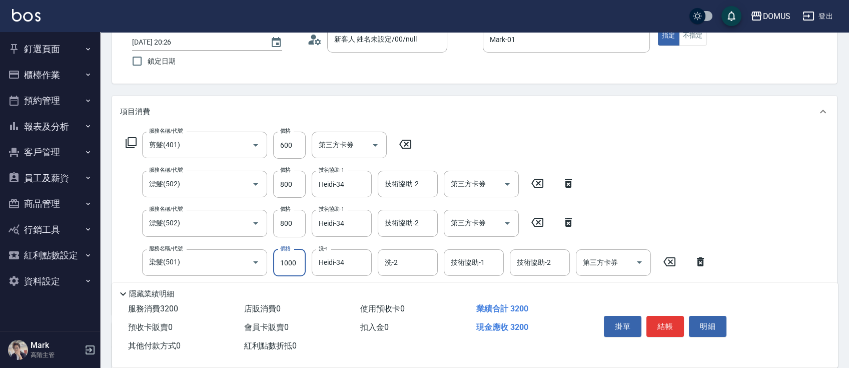
drag, startPoint x: 291, startPoint y: 262, endPoint x: 298, endPoint y: 262, distance: 7.5
click at [291, 262] on input "1000" at bounding box center [289, 262] width 33 height 27
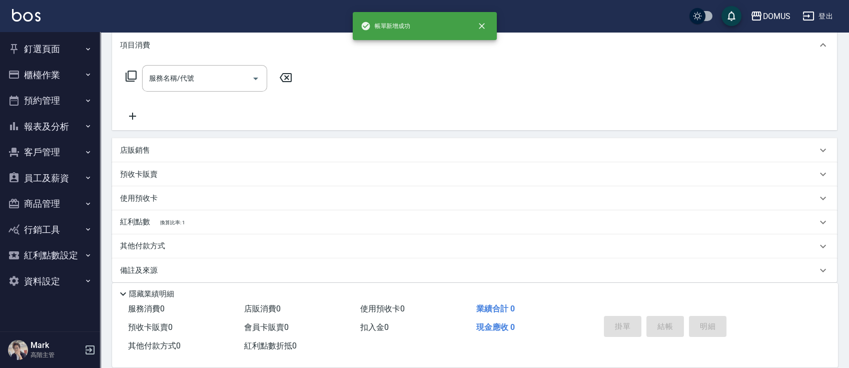
scroll to position [0, 0]
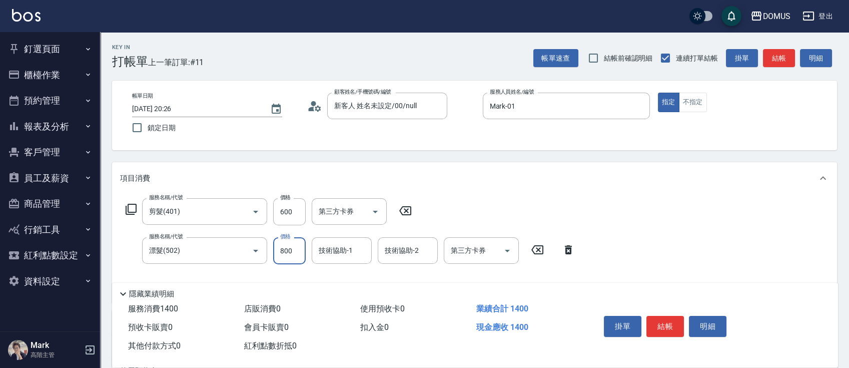
drag, startPoint x: 293, startPoint y: 254, endPoint x: 305, endPoint y: 248, distance: 13.9
click at [293, 254] on input "800" at bounding box center [289, 250] width 33 height 27
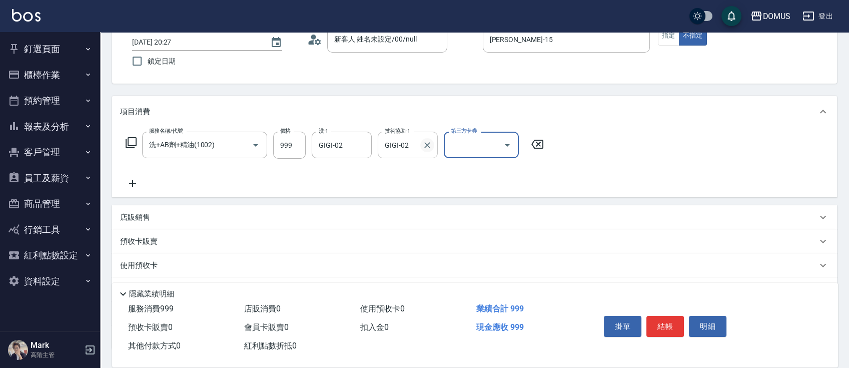
click at [427, 146] on icon "Clear" at bounding box center [427, 145] width 10 height 10
click at [371, 151] on div "GIGI-02 洗-1" at bounding box center [342, 145] width 60 height 27
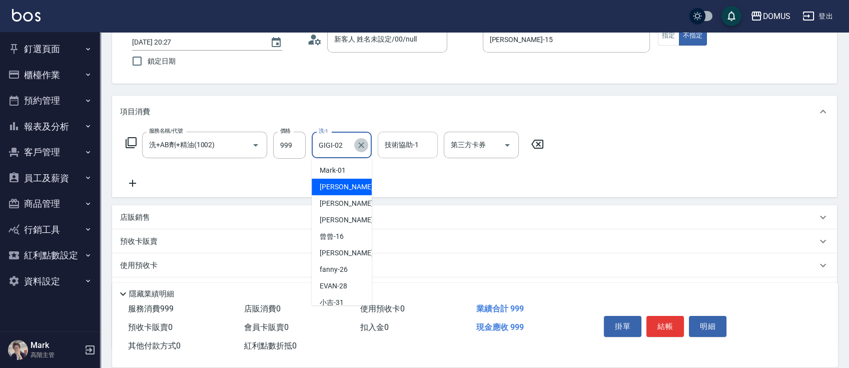
click at [360, 151] on button "Clear" at bounding box center [361, 145] width 14 height 14
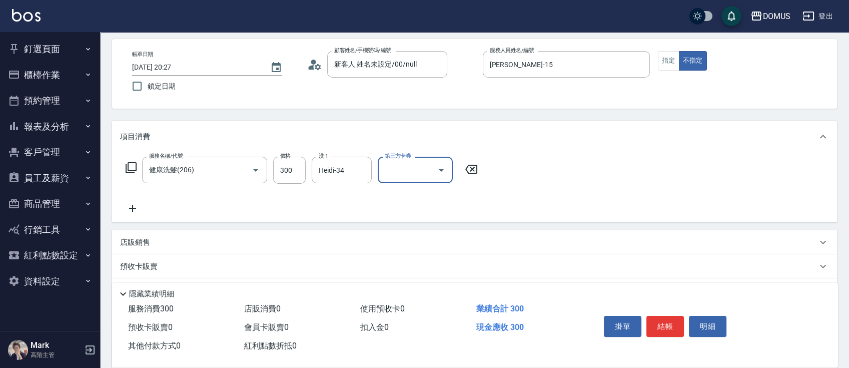
scroll to position [0, 0]
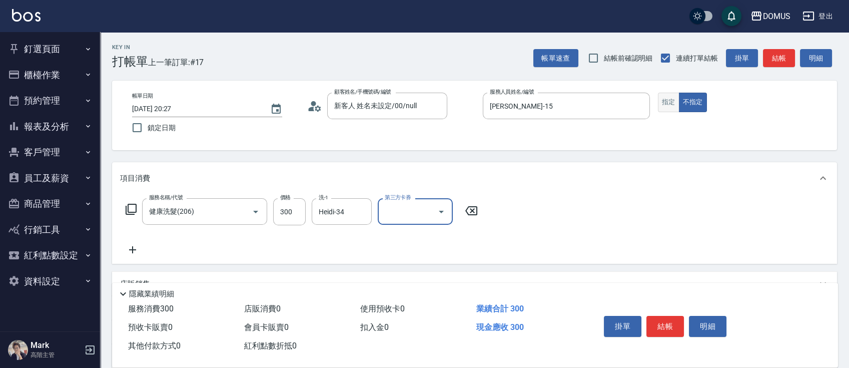
click at [658, 100] on button "指定" at bounding box center [669, 103] width 22 height 20
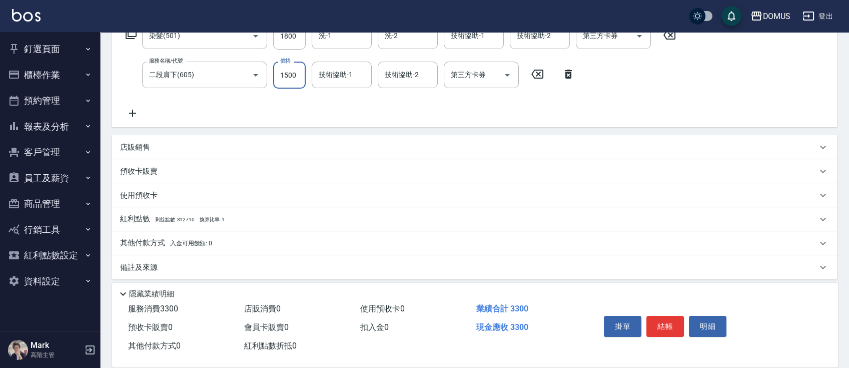
scroll to position [182, 0]
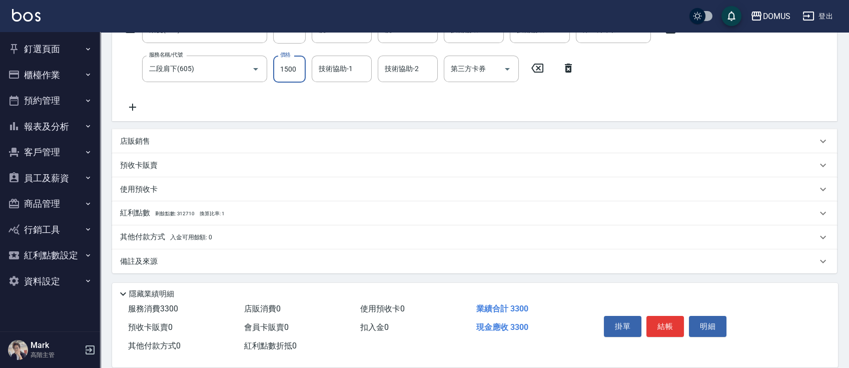
click at [251, 227] on div "其他付款方式 入金可用餘額: 0" at bounding box center [474, 237] width 725 height 24
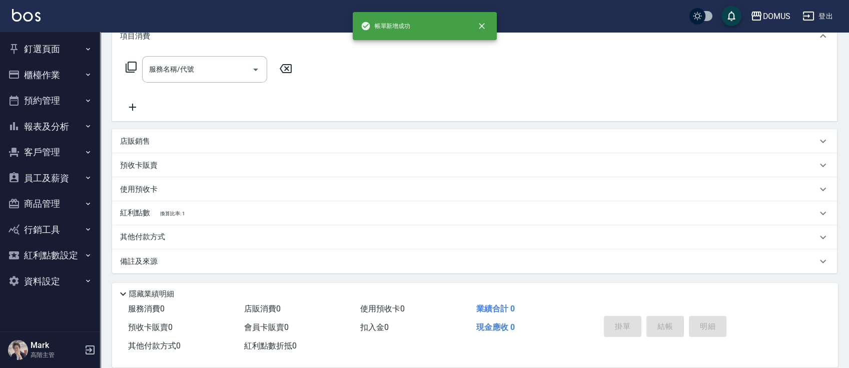
scroll to position [0, 0]
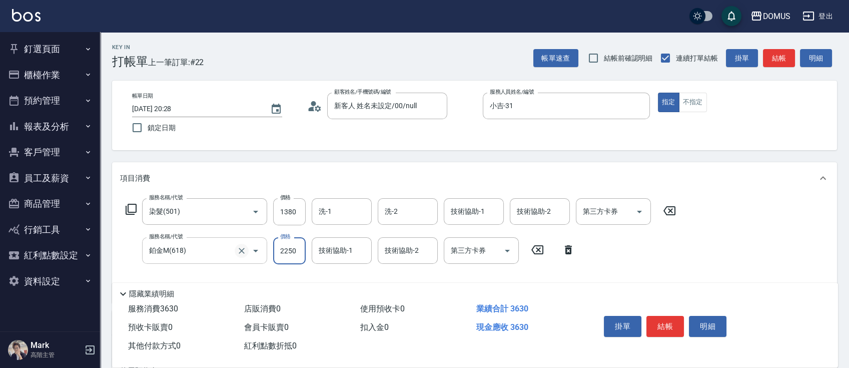
click at [237, 248] on icon "Clear" at bounding box center [242, 251] width 10 height 10
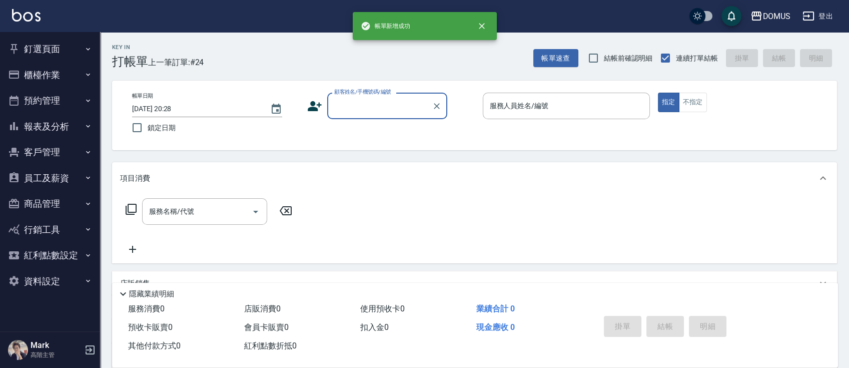
click at [40, 66] on button "櫃檯作業" at bounding box center [50, 75] width 92 height 26
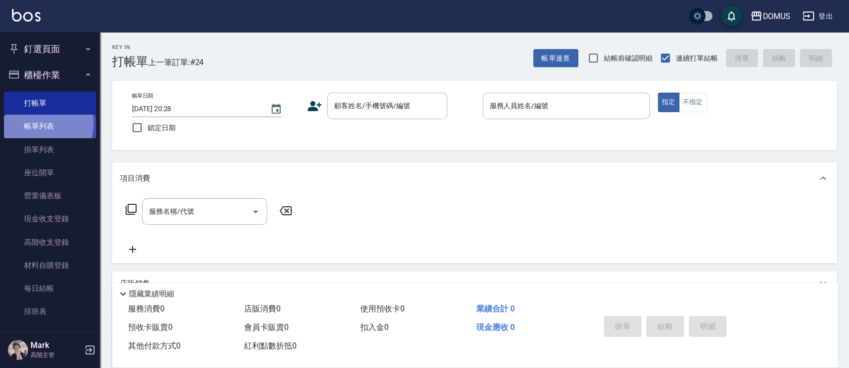
click at [38, 124] on link "帳單列表" at bounding box center [50, 126] width 92 height 23
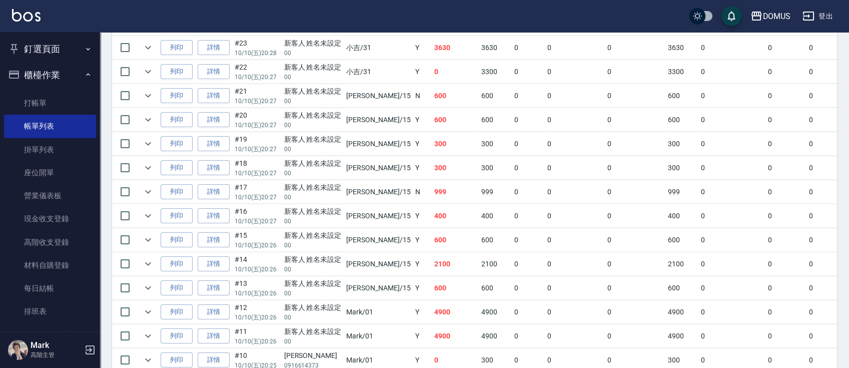
scroll to position [223, 0]
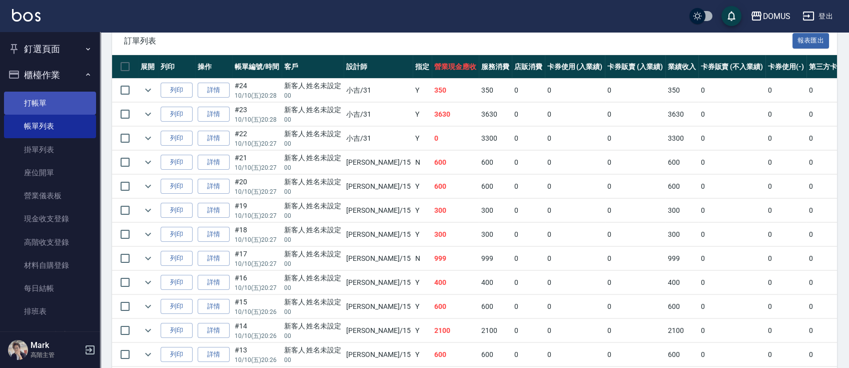
click at [30, 106] on link "打帳單" at bounding box center [50, 103] width 92 height 23
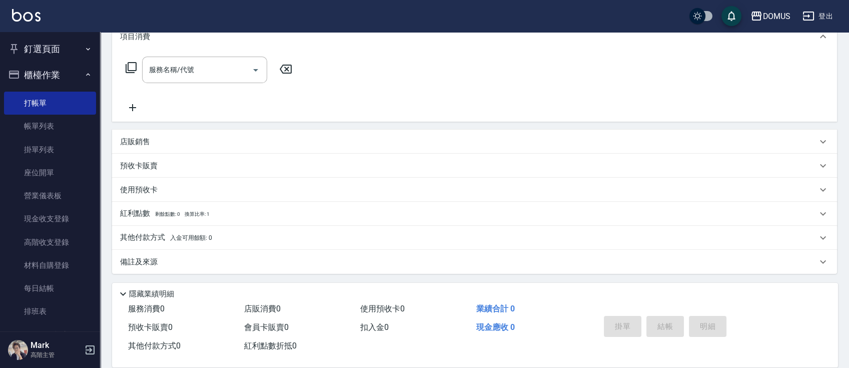
scroll to position [142, 0]
click at [200, 132] on div "店販銷售" at bounding box center [474, 141] width 725 height 24
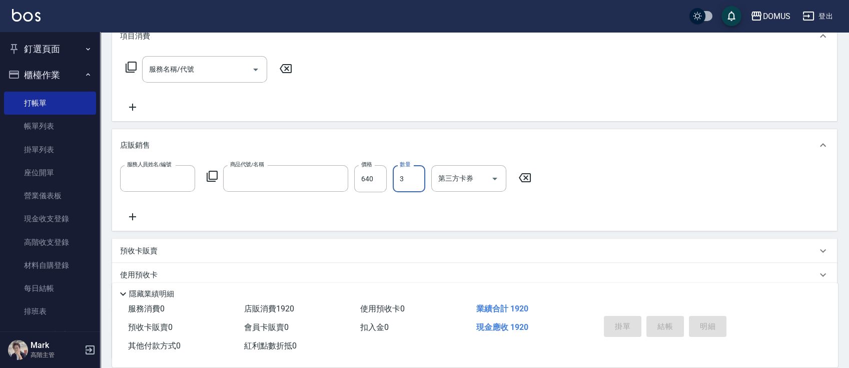
scroll to position [0, 0]
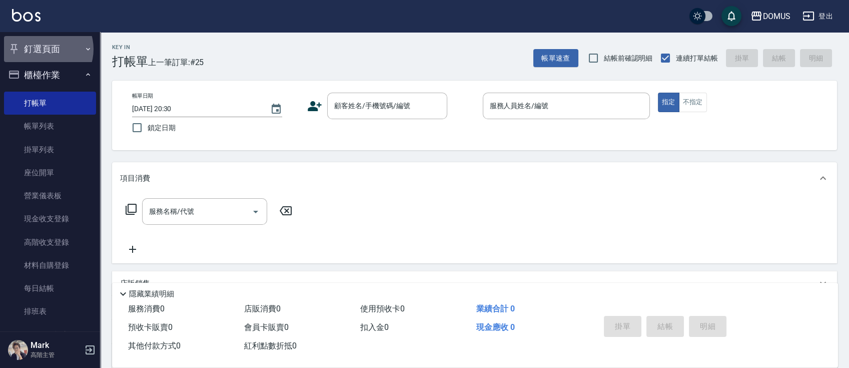
click at [44, 49] on button "釘選頁面" at bounding box center [50, 49] width 92 height 26
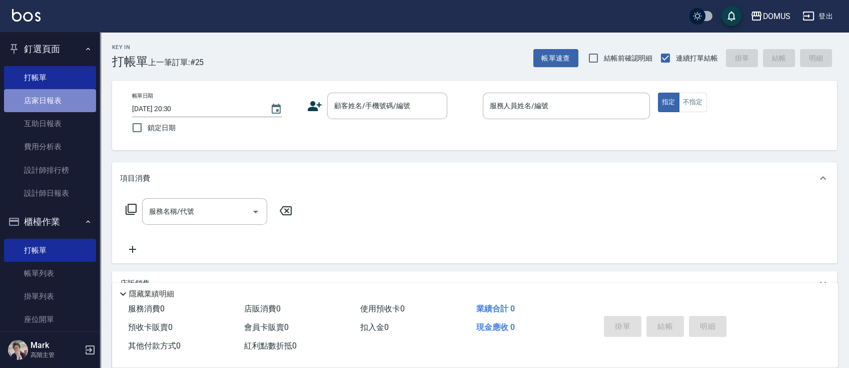
click at [52, 98] on link "店家日報表" at bounding box center [50, 100] width 92 height 23
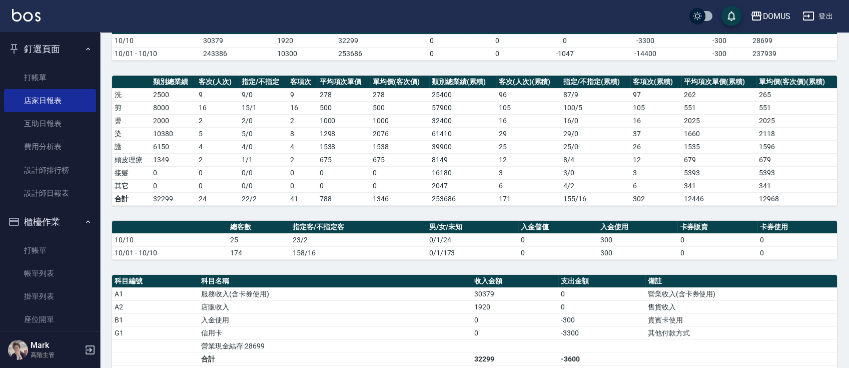
scroll to position [267, 0]
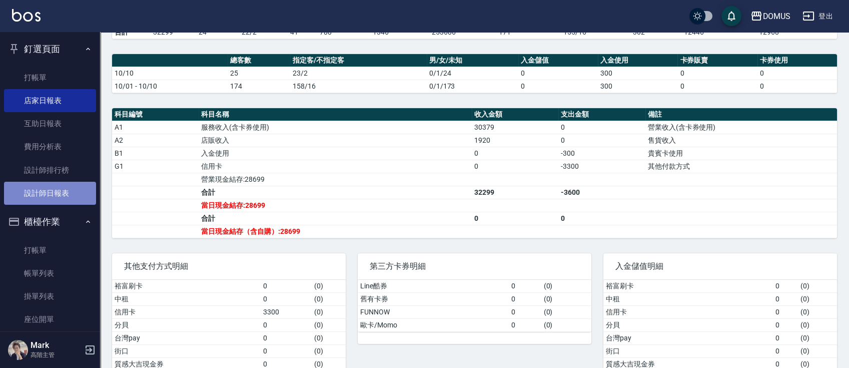
click at [65, 186] on link "設計師日報表" at bounding box center [50, 193] width 92 height 23
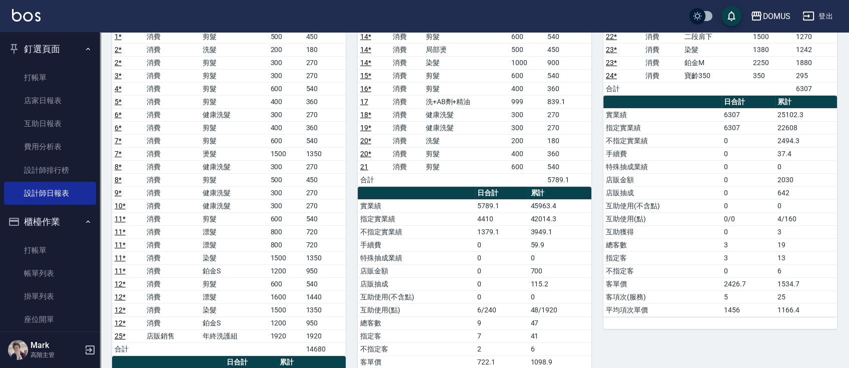
scroll to position [67, 0]
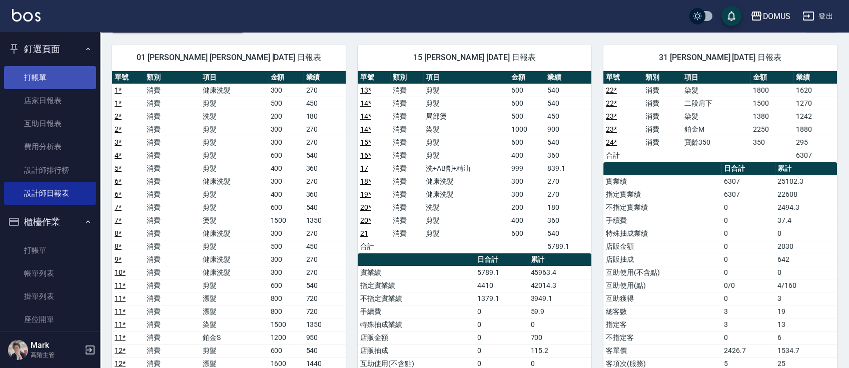
click at [32, 85] on link "打帳單" at bounding box center [50, 77] width 92 height 23
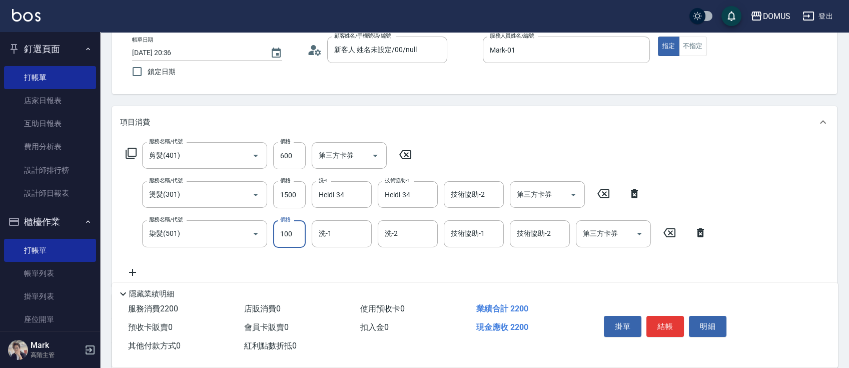
scroll to position [133, 0]
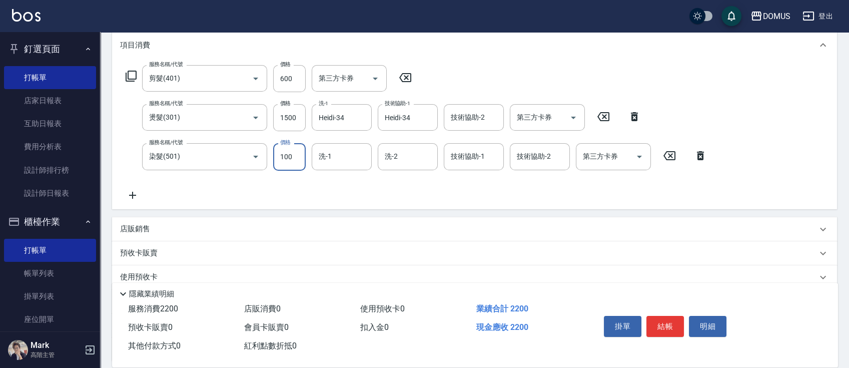
click at [292, 147] on input "100" at bounding box center [289, 156] width 33 height 27
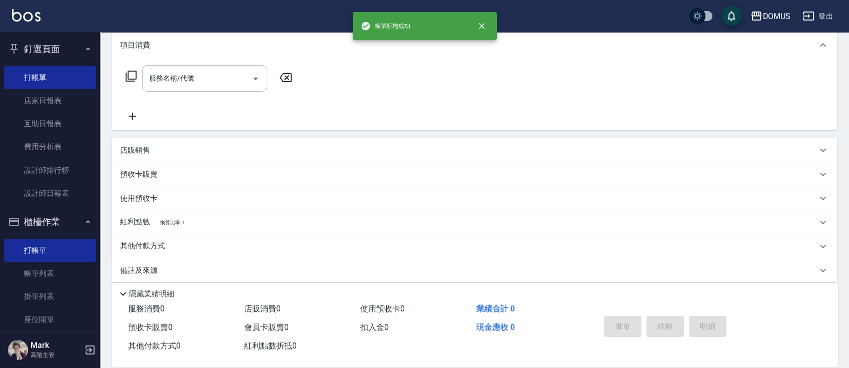
scroll to position [0, 0]
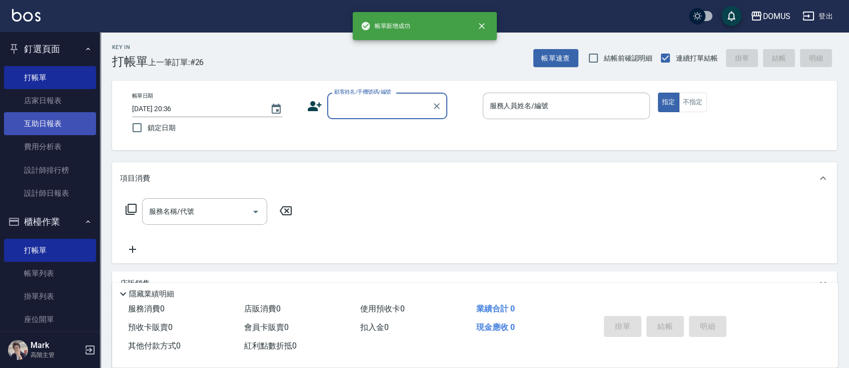
click at [55, 116] on link "互助日報表" at bounding box center [50, 123] width 92 height 23
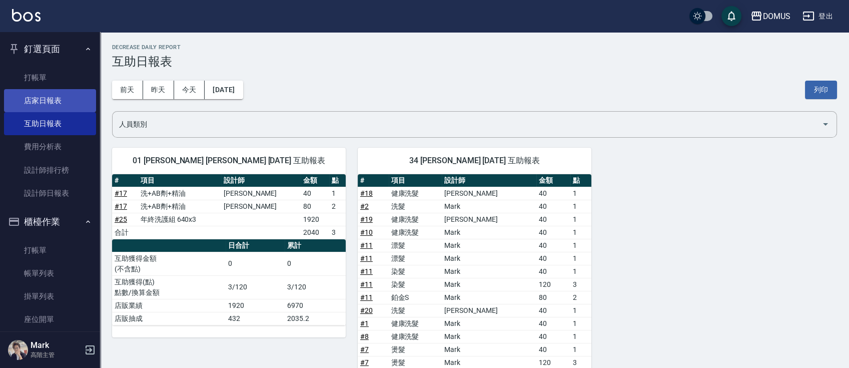
click at [59, 105] on link "店家日報表" at bounding box center [50, 100] width 92 height 23
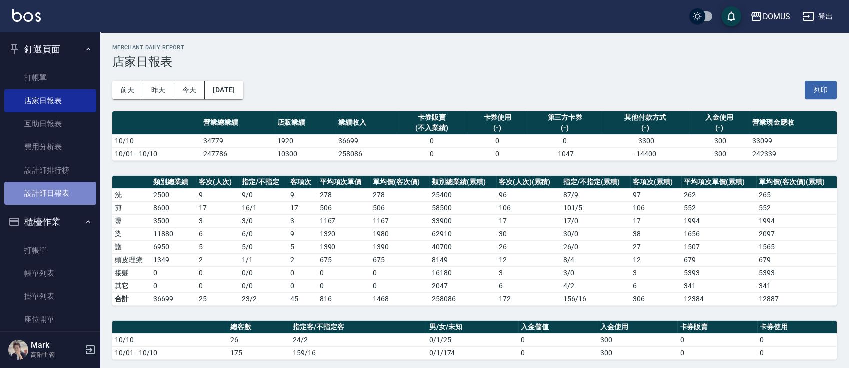
click at [63, 200] on link "設計師日報表" at bounding box center [50, 193] width 92 height 23
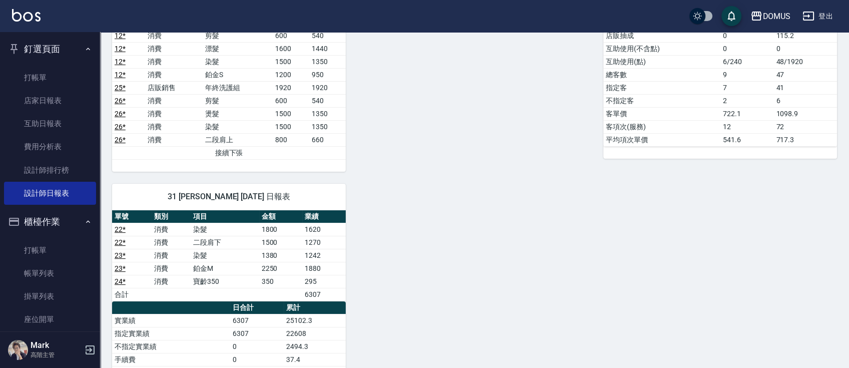
scroll to position [402, 0]
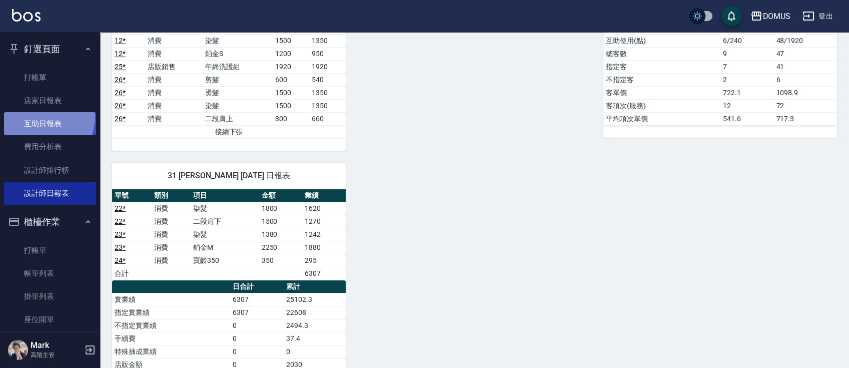
click at [33, 116] on link "互助日報表" at bounding box center [50, 123] width 92 height 23
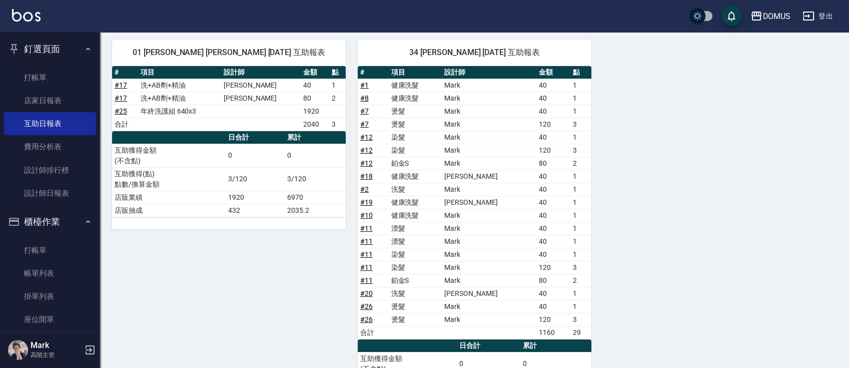
scroll to position [112, 0]
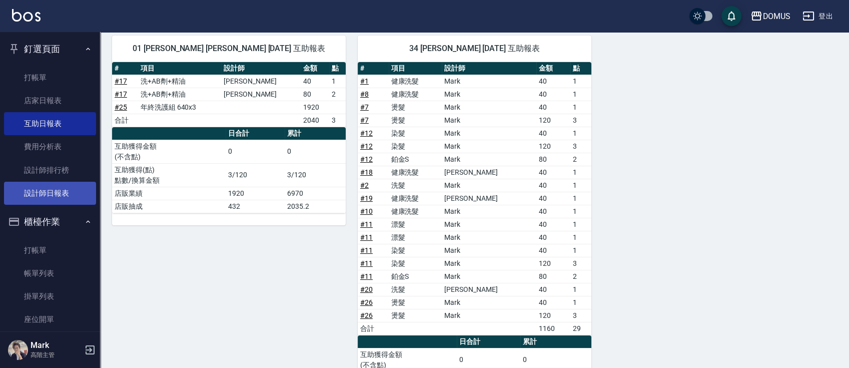
click at [47, 185] on link "設計師日報表" at bounding box center [50, 193] width 92 height 23
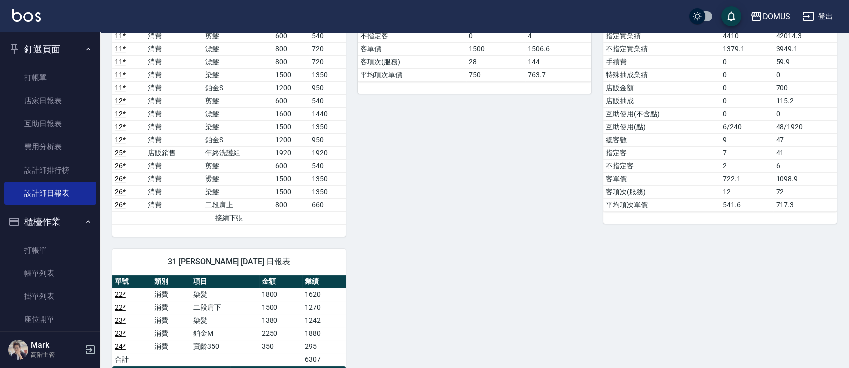
scroll to position [400, 0]
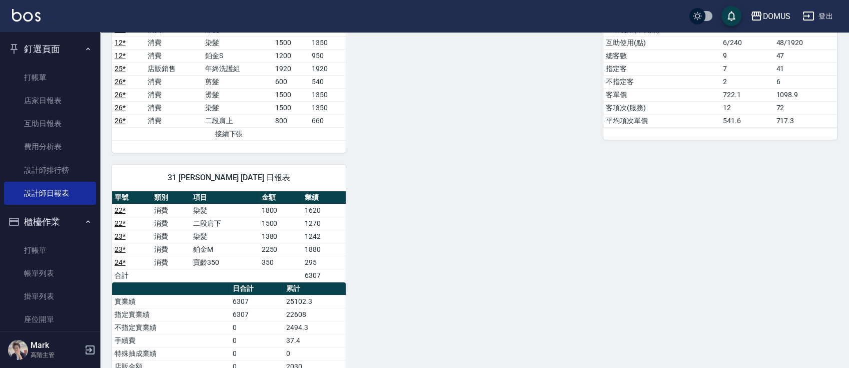
click at [604, 302] on div "01 Mark Mark [DATE] 日報表 - 1/2 單號 類別 項目 金額 業績 1 * 消費 健康洗髮 300 270 1 * 消費 剪髮 500 …" at bounding box center [468, 107] width 737 height 816
